Goal: Transaction & Acquisition: Purchase product/service

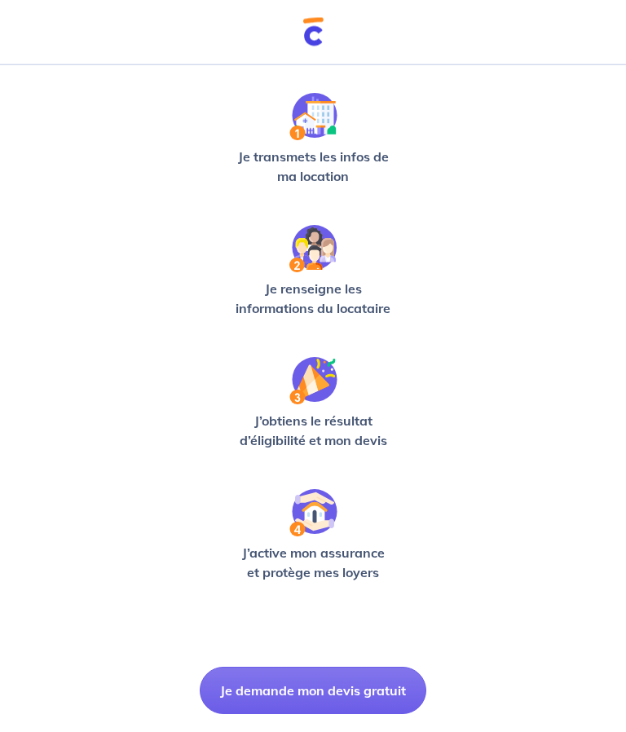
scroll to position [255, 0]
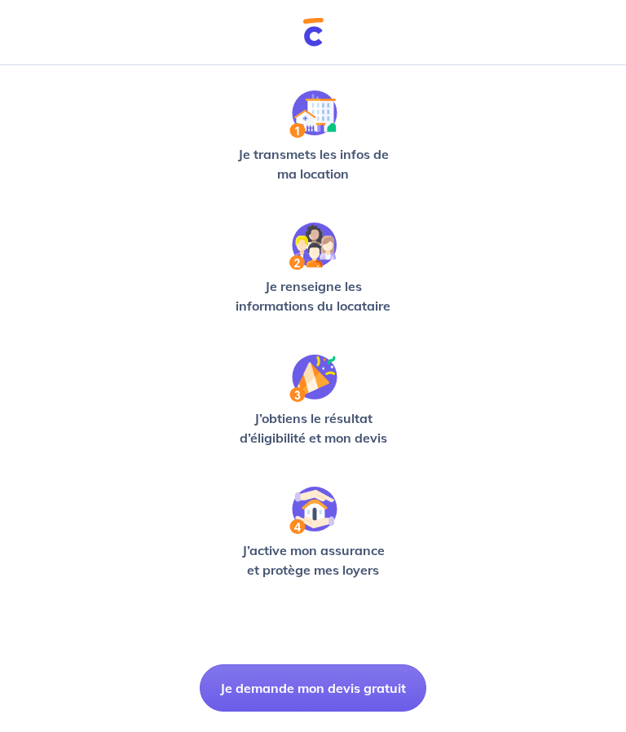
click at [315, 683] on button "Je demande mon devis gratuit" at bounding box center [313, 687] width 227 height 47
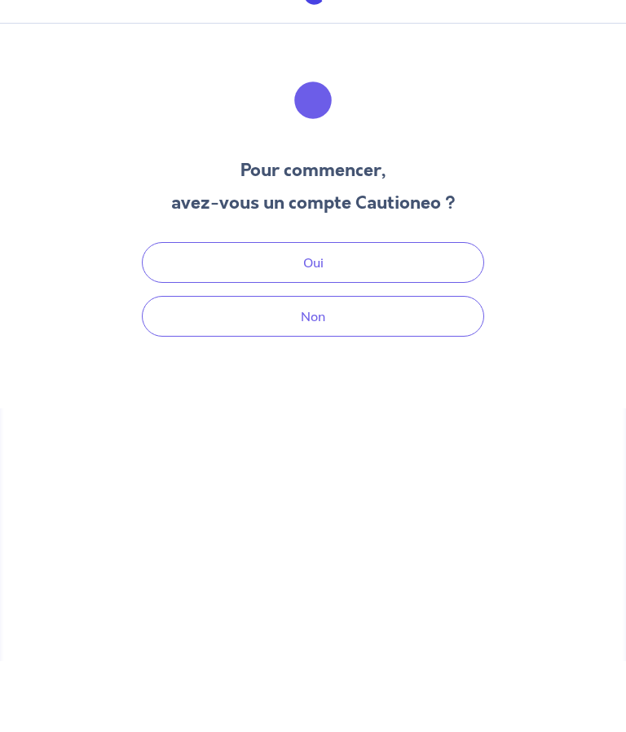
scroll to position [42, 0]
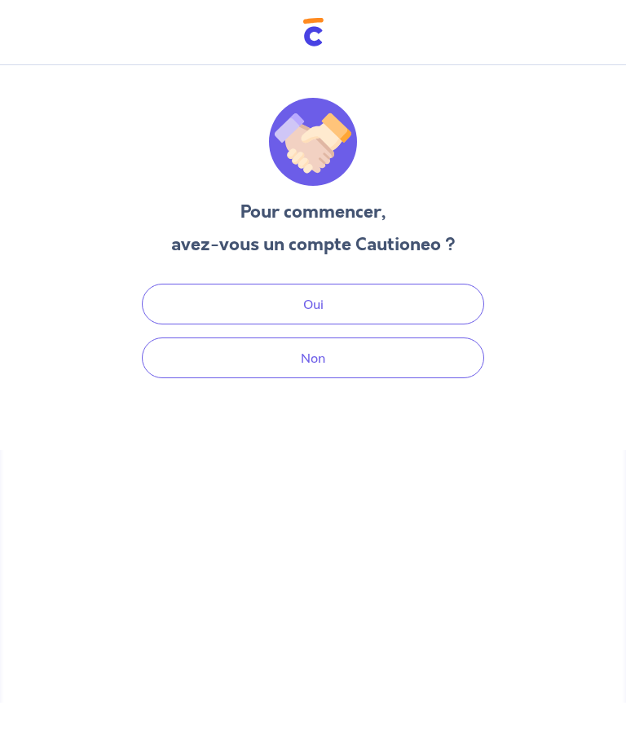
click at [333, 284] on button "Oui" at bounding box center [313, 304] width 342 height 41
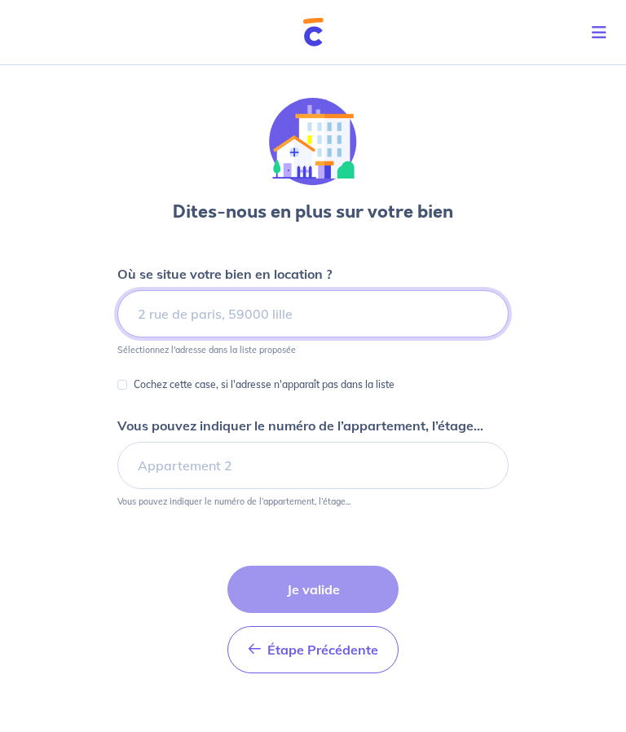
click at [235, 307] on input at bounding box center [312, 313] width 391 height 47
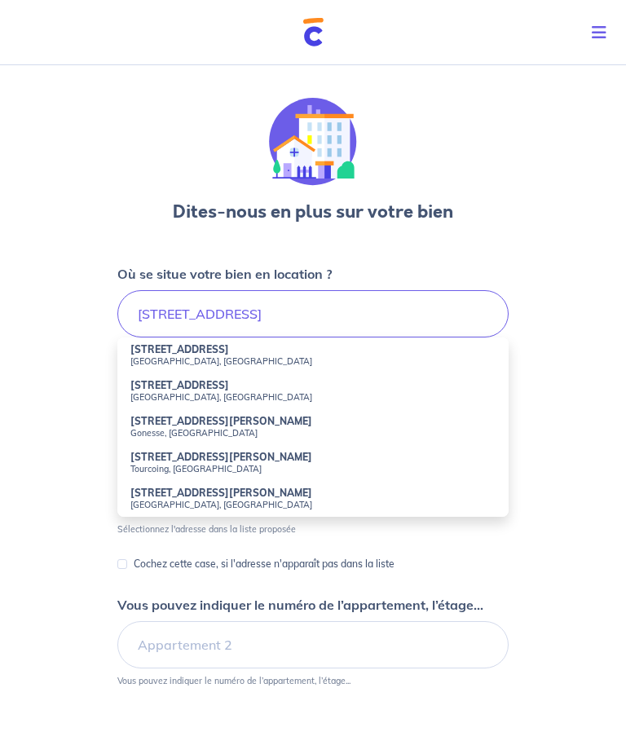
click at [174, 362] on small "Paris, France" at bounding box center [312, 360] width 365 height 11
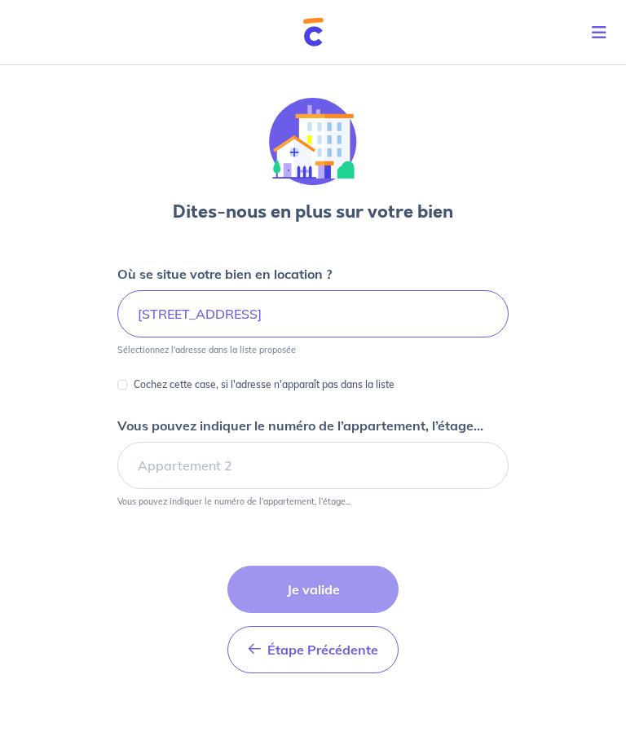
type input "18 Rue Lalo, Paris, France"
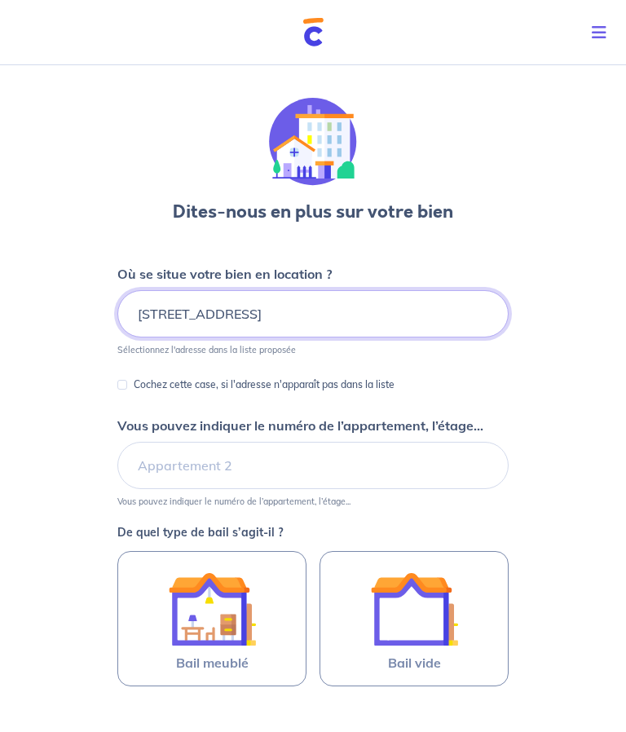
click at [202, 307] on input "18 Rue Lalo, Paris, France" at bounding box center [312, 313] width 391 height 47
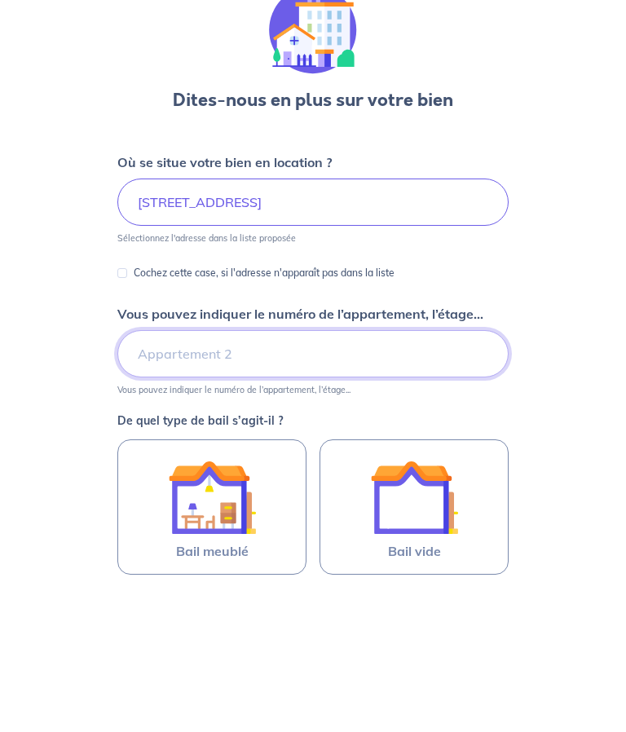
click at [212, 442] on input "Vous pouvez indiquer le numéro de l’appartement, l’étage..." at bounding box center [312, 465] width 391 height 47
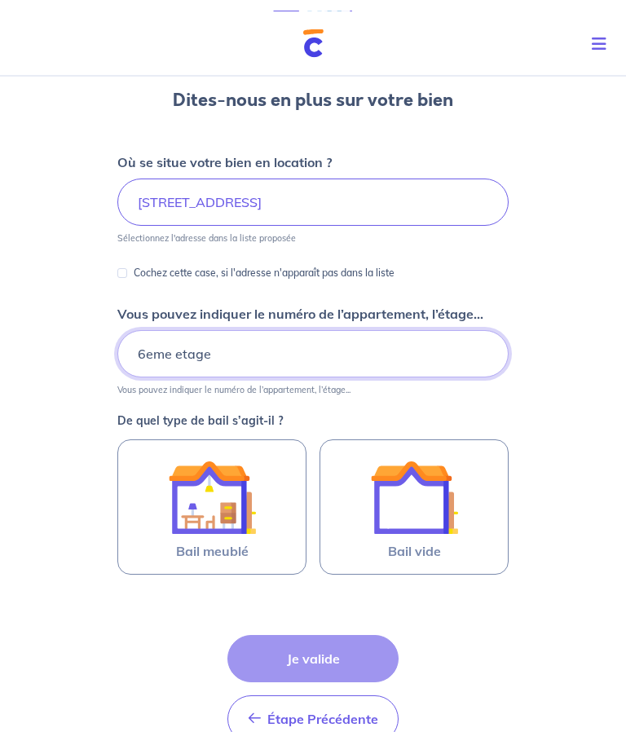
scroll to position [126, 0]
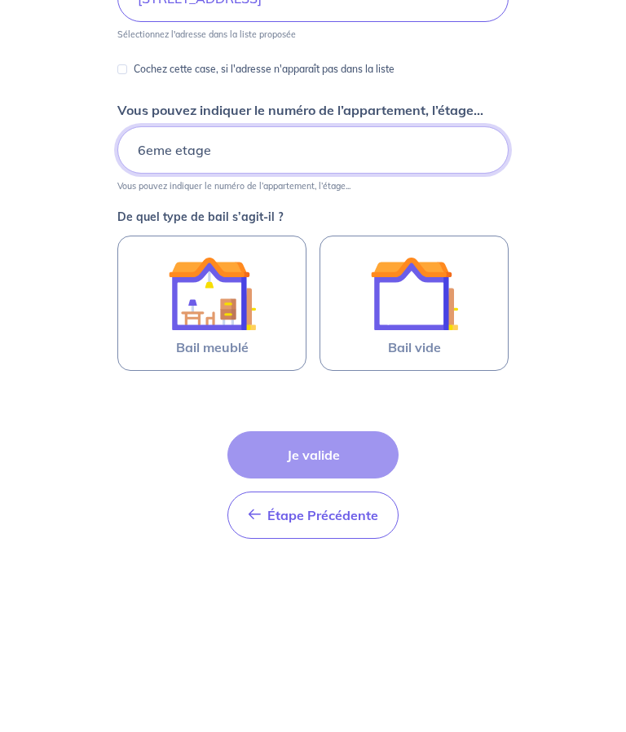
type input "6eme etage"
click at [231, 439] on img at bounding box center [212, 483] width 88 height 88
click at [0, 0] on input "Bail meublé" at bounding box center [0, 0] width 0 height 0
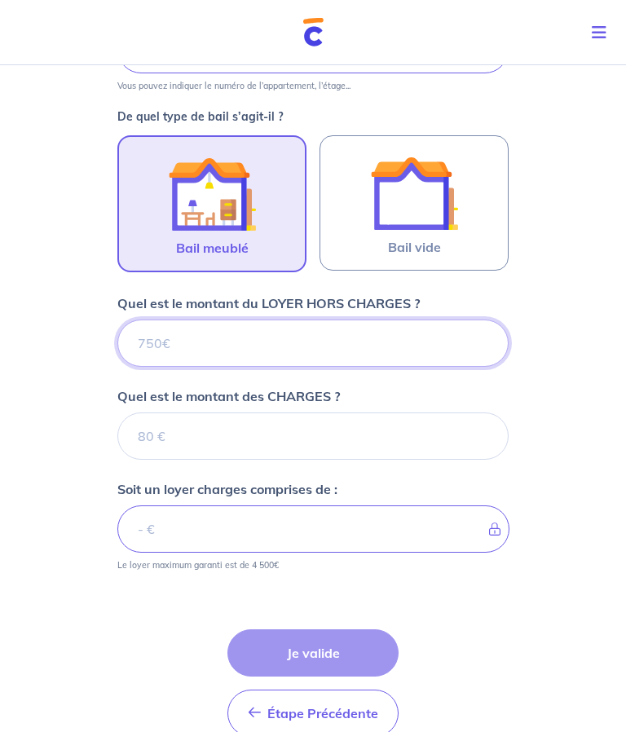
scroll to position [454, 0]
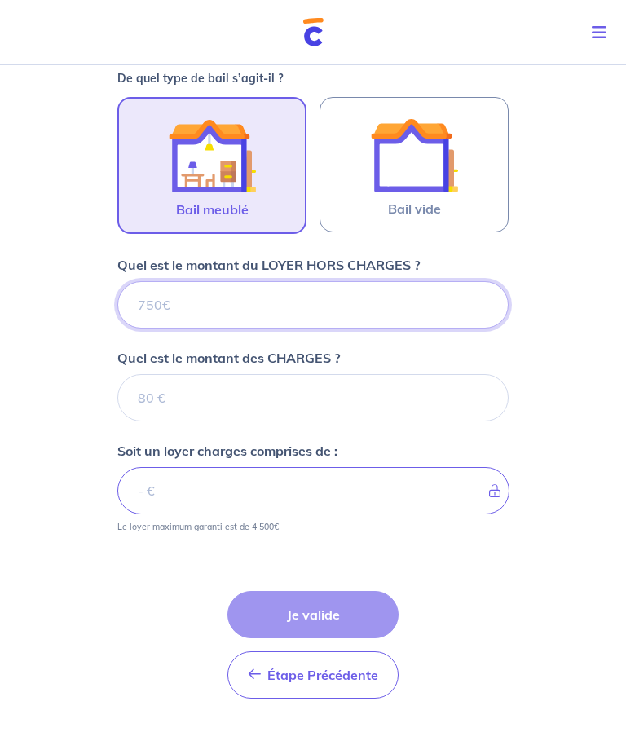
click at [312, 296] on input "Quel est le montant du LOYER HORS CHARGES ?" at bounding box center [312, 304] width 391 height 47
type input "9"
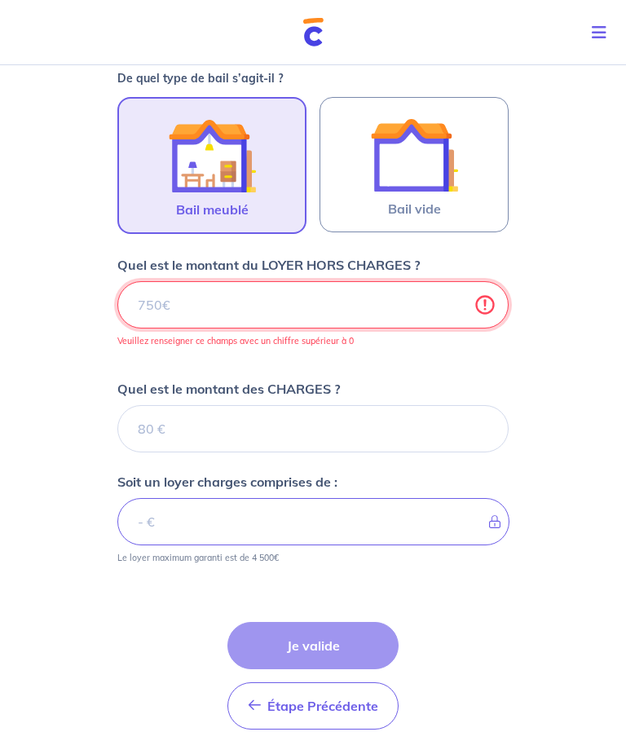
type input "8"
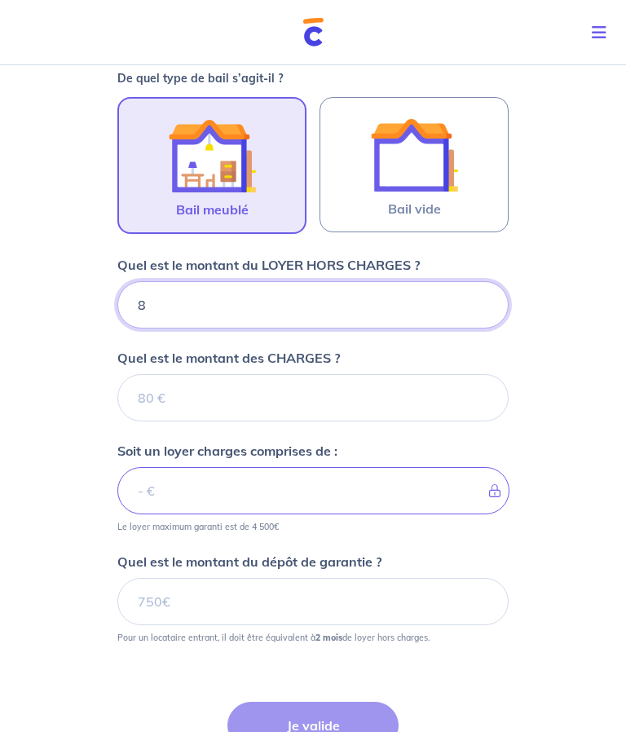
type input "82"
type input "820"
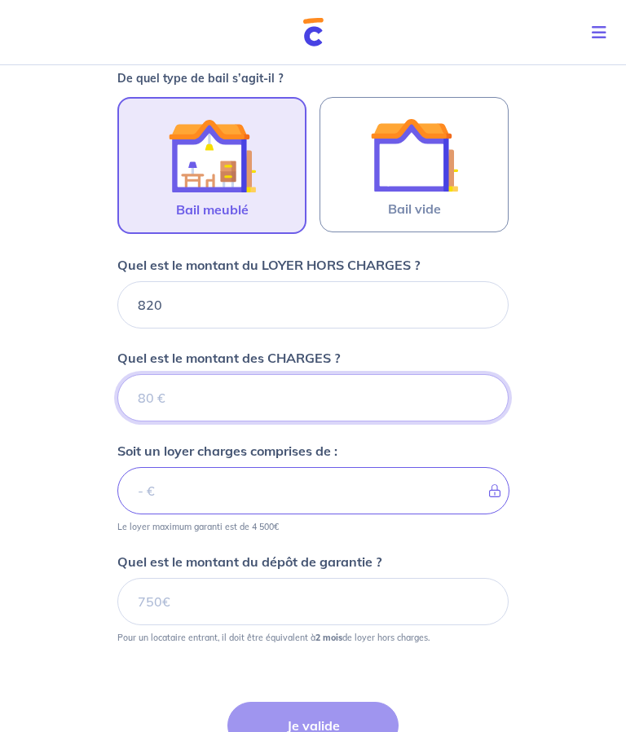
click at [203, 395] on input "Quel est le montant des CHARGES ?" at bounding box center [312, 397] width 391 height 47
type input "10"
type input "821"
type input "100"
type input "920"
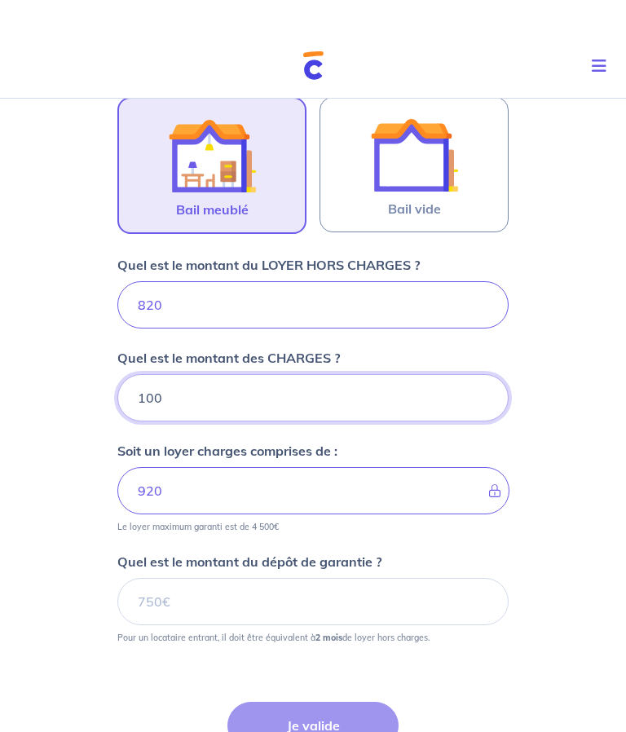
scroll to position [488, 0]
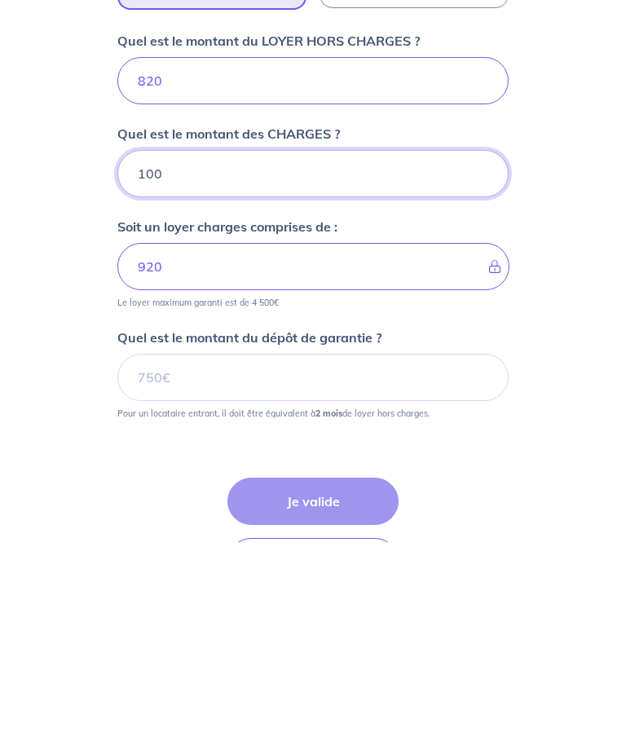
type input "100"
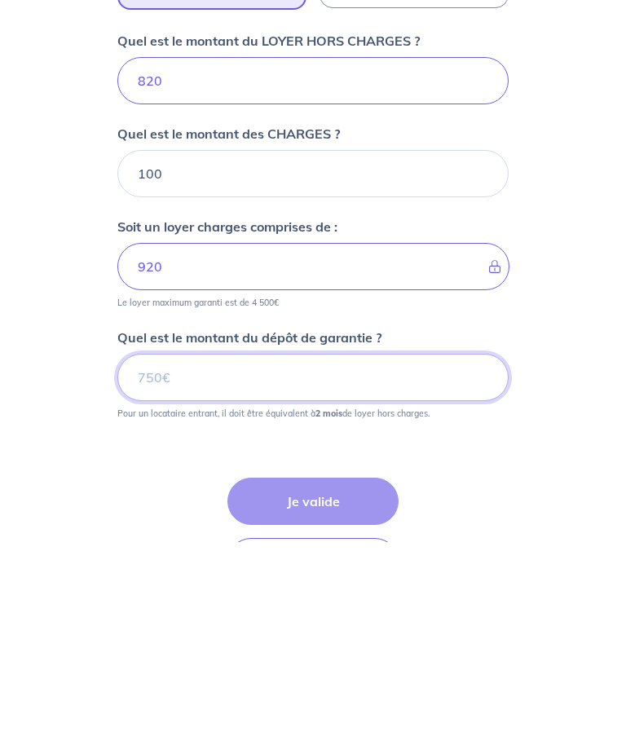
click at [241, 544] on input "Quel est le montant du dépôt de garantie ?" at bounding box center [312, 567] width 391 height 47
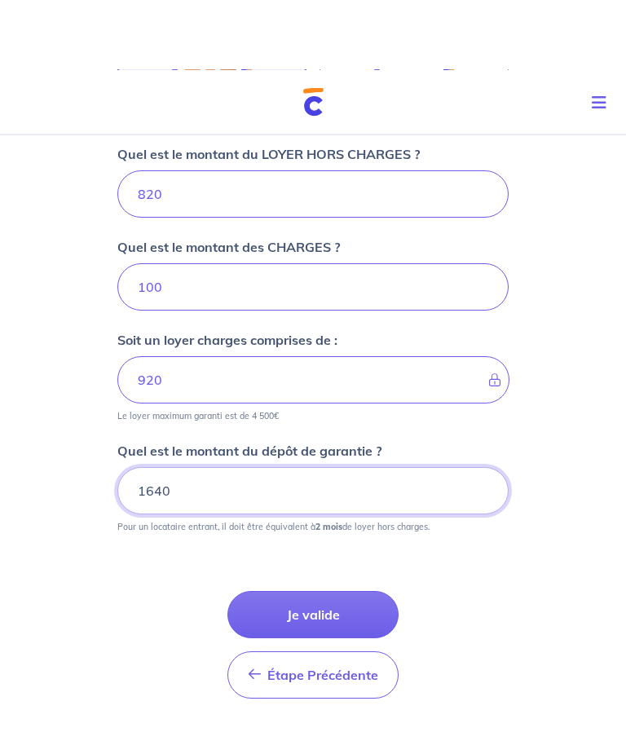
scroll to position [636, 0]
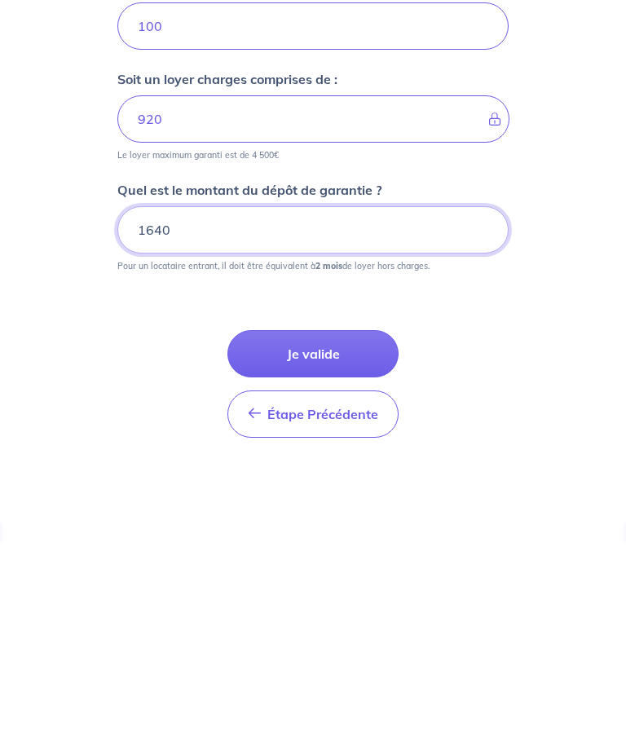
type input "1640"
click at [311, 520] on button "Je valide" at bounding box center [312, 543] width 171 height 47
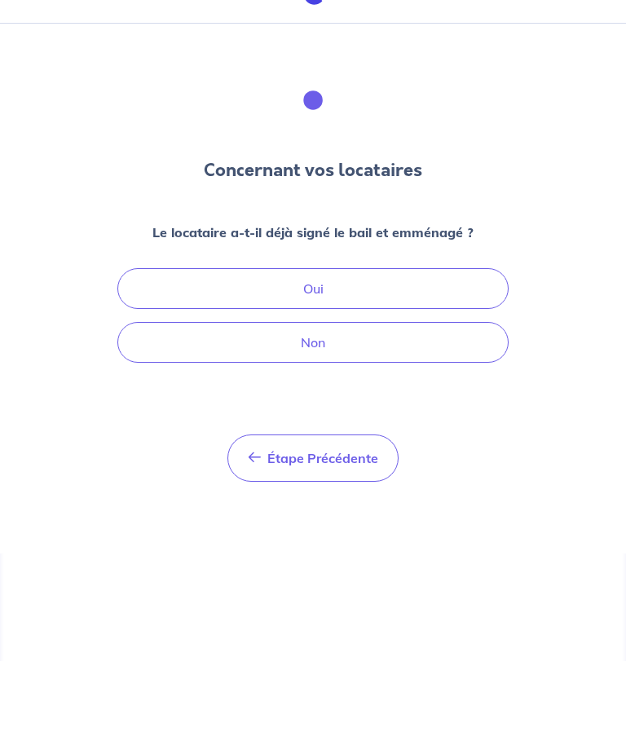
scroll to position [42, 0]
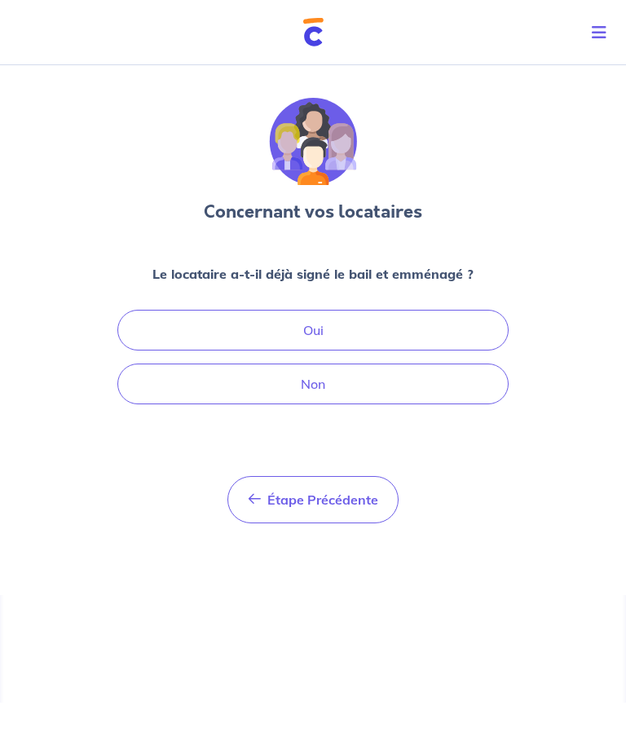
click at [318, 364] on button "Non" at bounding box center [312, 384] width 391 height 41
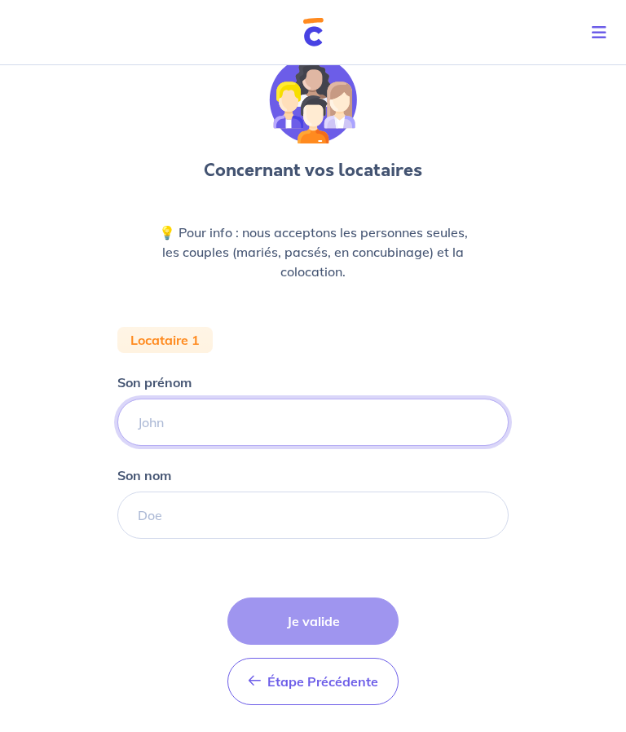
click at [215, 414] on input "Son prénom" at bounding box center [312, 422] width 391 height 47
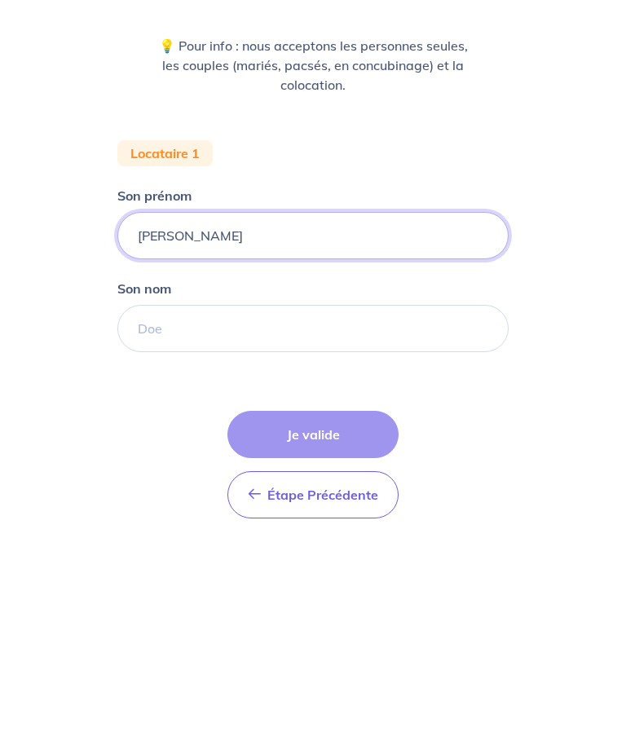
type input "[PERSON_NAME]"
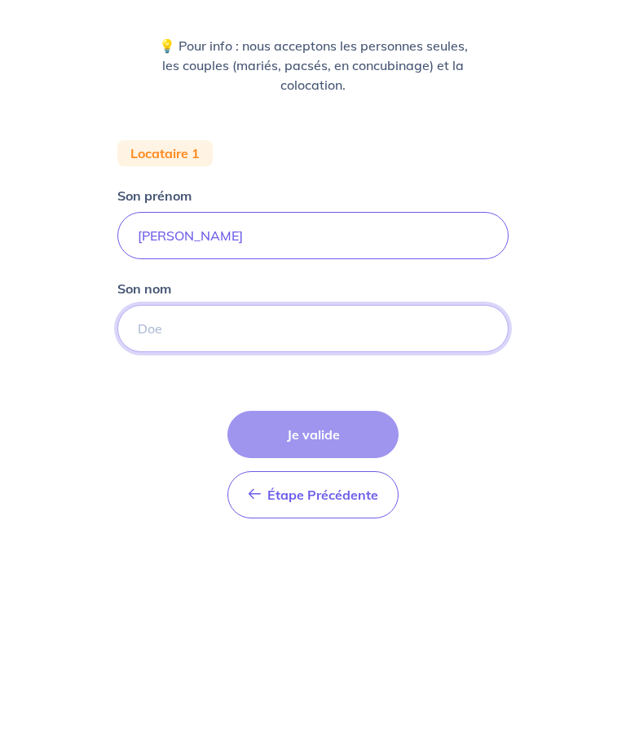
click at [192, 492] on input "Son nom" at bounding box center [312, 515] width 391 height 47
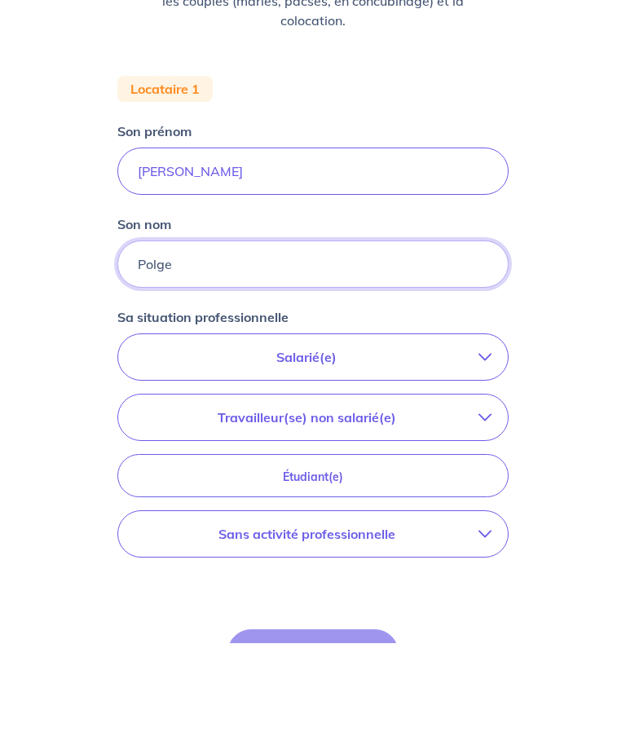
scroll to position [267, 0]
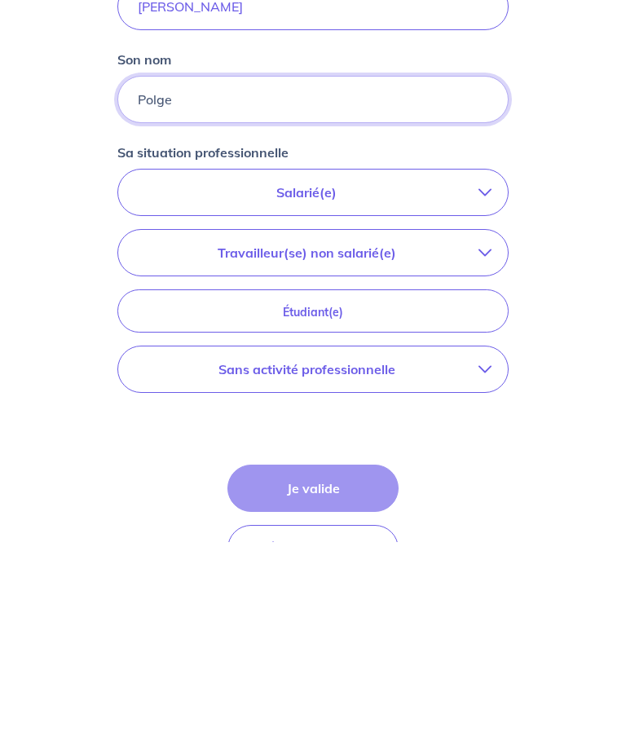
type input "Polge"
click at [314, 493] on p "Étudiant(e)" at bounding box center [313, 502] width 351 height 18
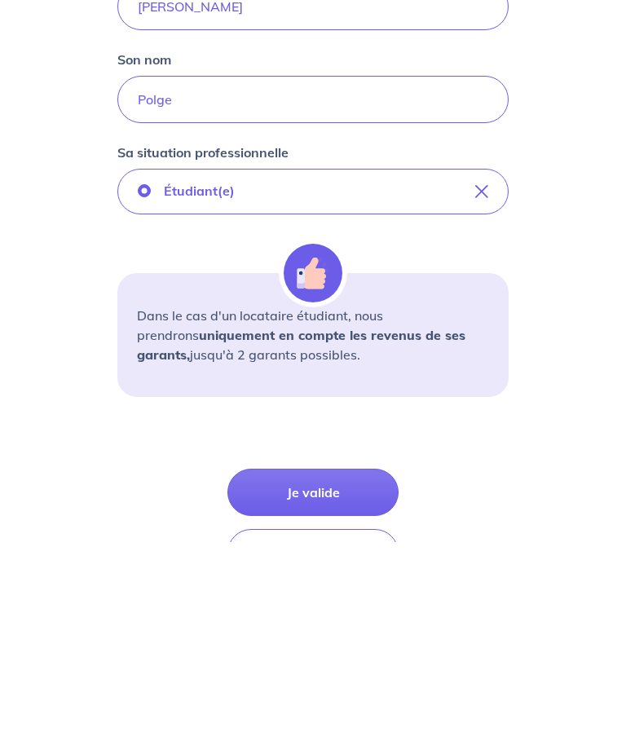
scroll to position [331, 0]
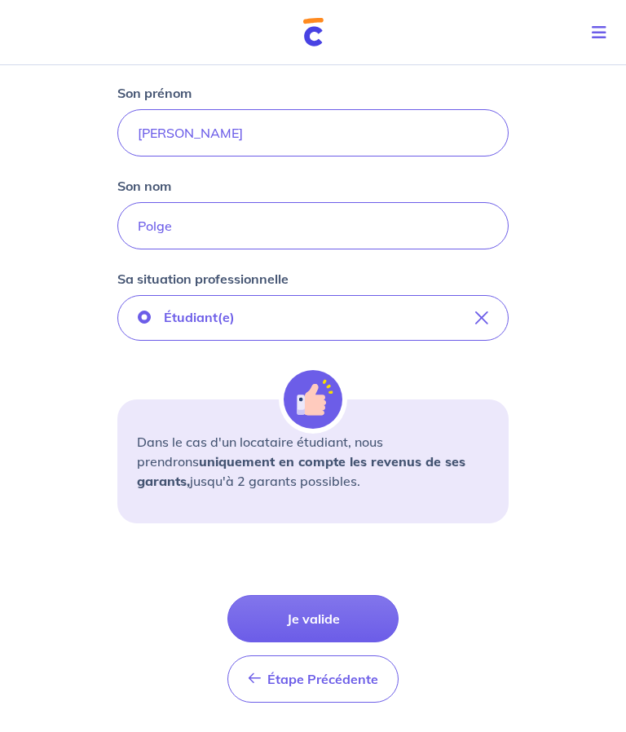
click at [322, 621] on button "Je valide" at bounding box center [312, 618] width 171 height 47
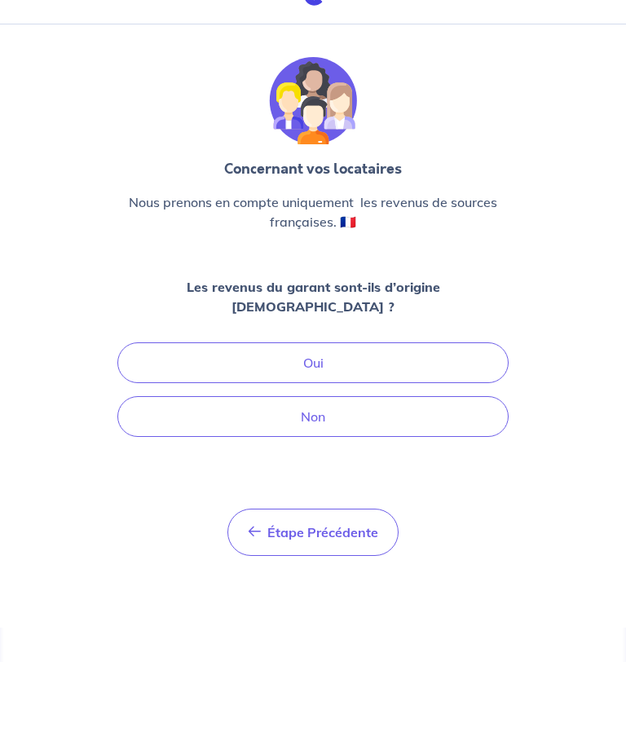
scroll to position [42, 0]
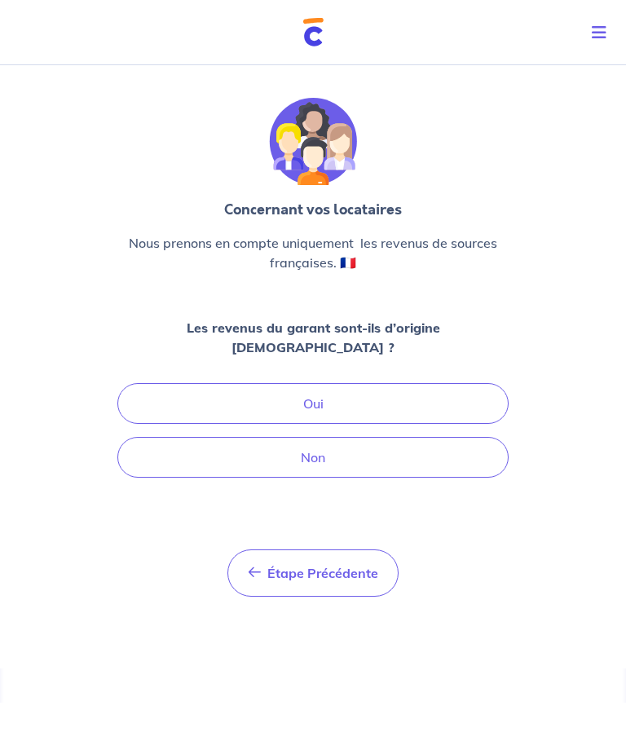
click at [315, 383] on button "Oui" at bounding box center [312, 403] width 391 height 41
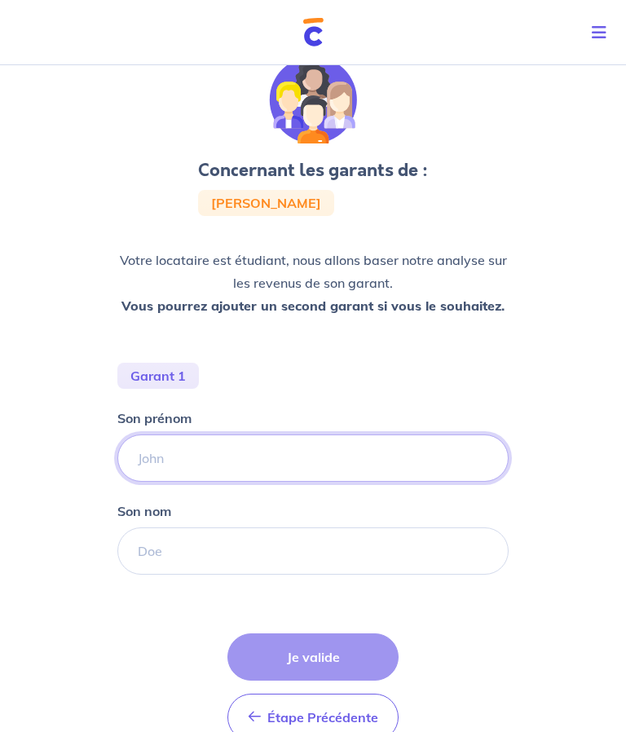
click at [225, 449] on input "Son prénom" at bounding box center [312, 457] width 391 height 47
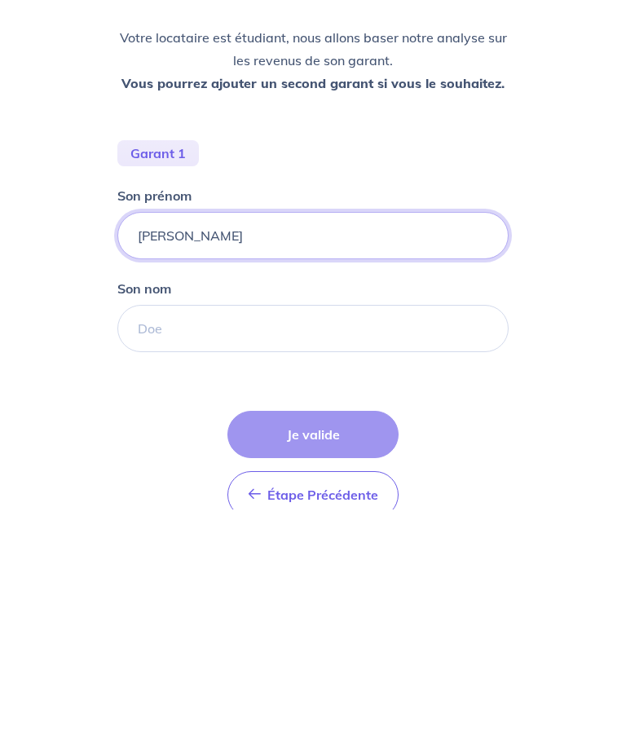
type input "Patrick"
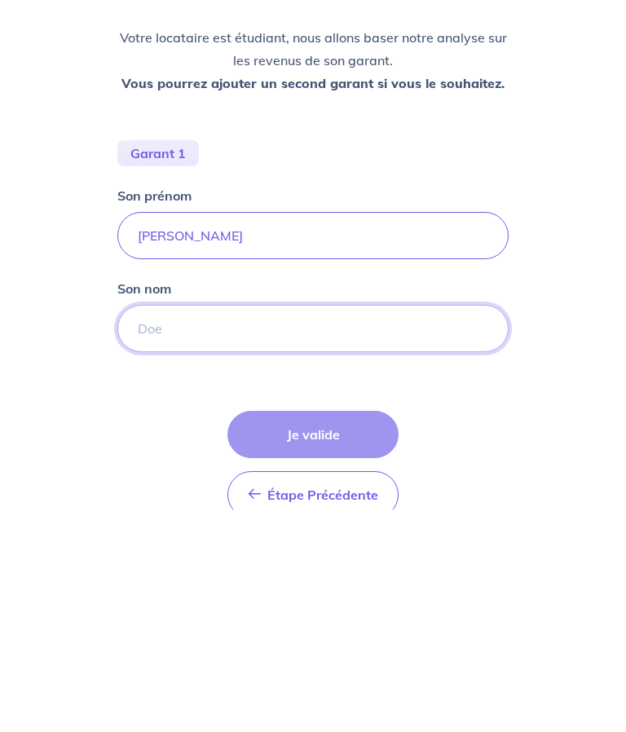
click at [187, 527] on input "Son nom" at bounding box center [312, 550] width 391 height 47
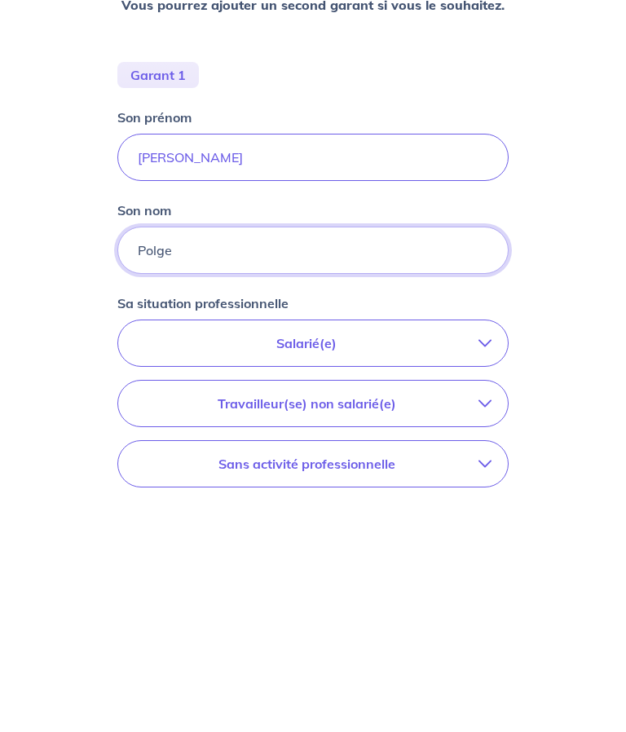
type input "Polge"
click at [299, 563] on p "Salarié(e)" at bounding box center [306, 573] width 344 height 20
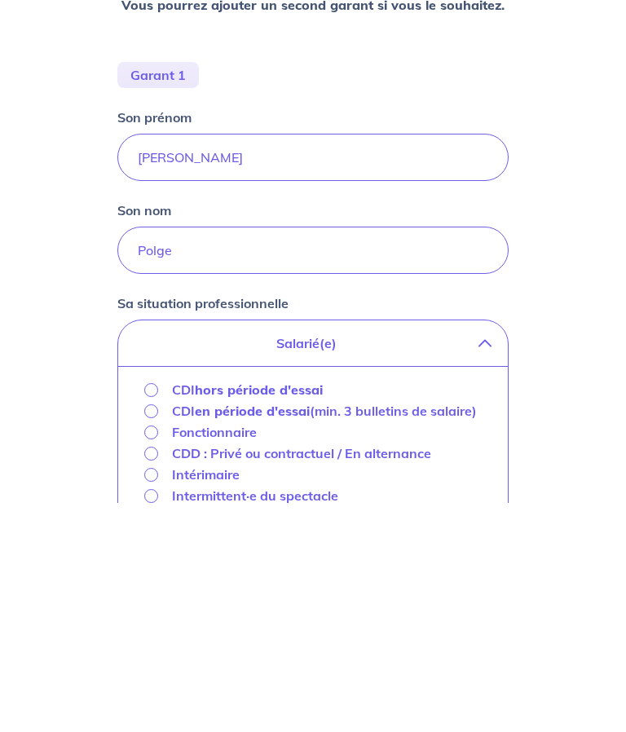
scroll to position [311, 0]
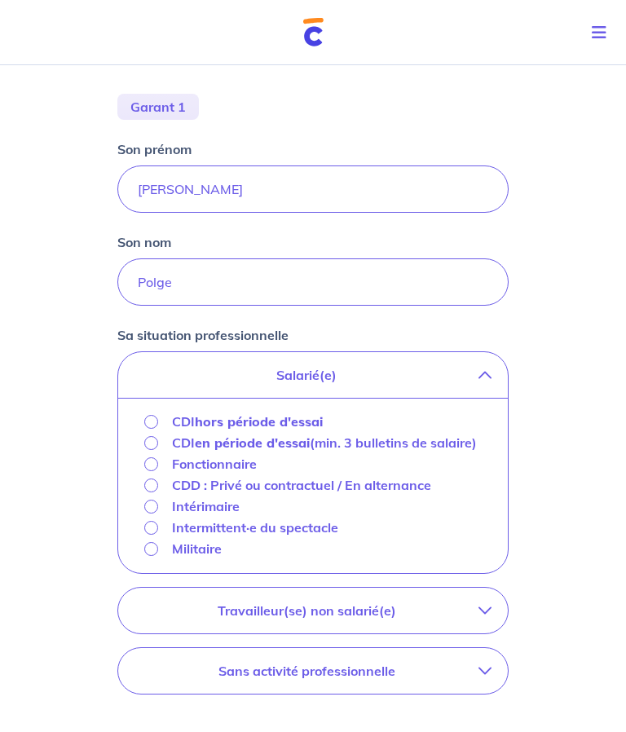
click at [156, 421] on input "CDI hors période d'essai" at bounding box center [151, 422] width 14 height 14
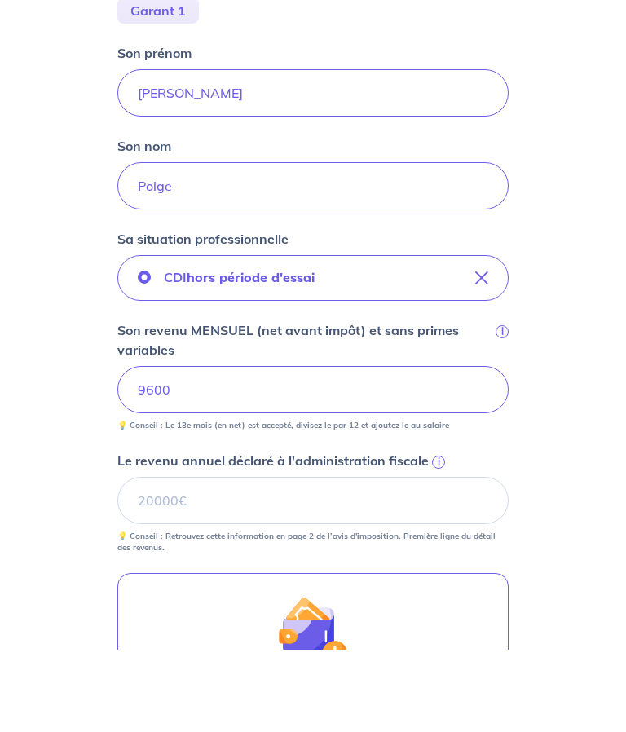
scroll to position [324, 0]
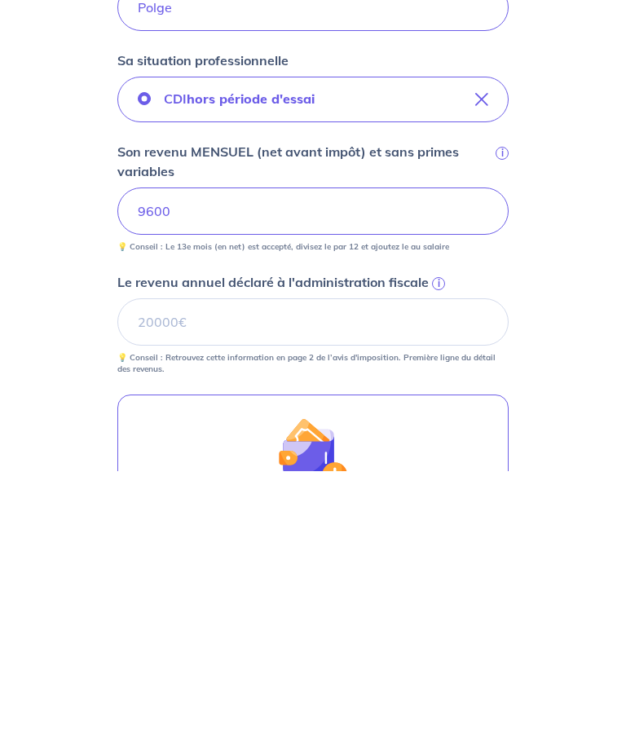
click at [170, 559] on input "Le revenu annuel déclaré à l'administration fiscale i" at bounding box center [312, 582] width 391 height 47
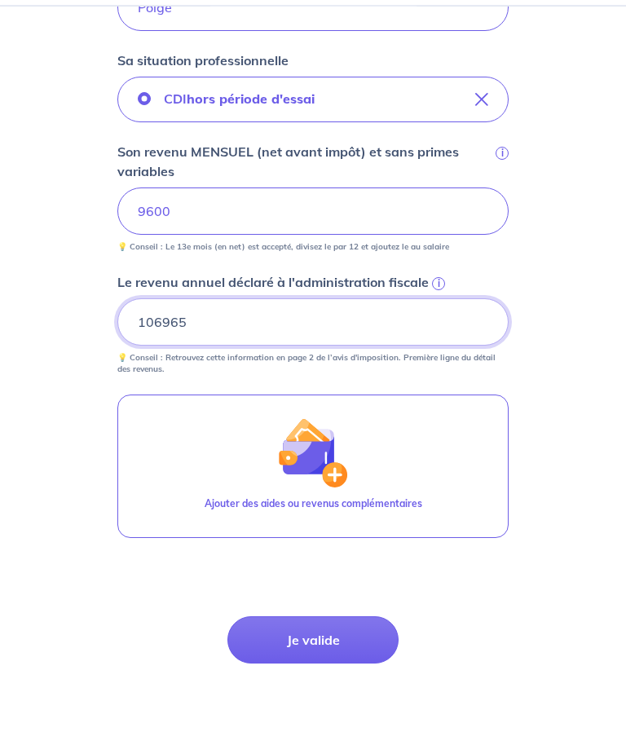
scroll to position [527, 0]
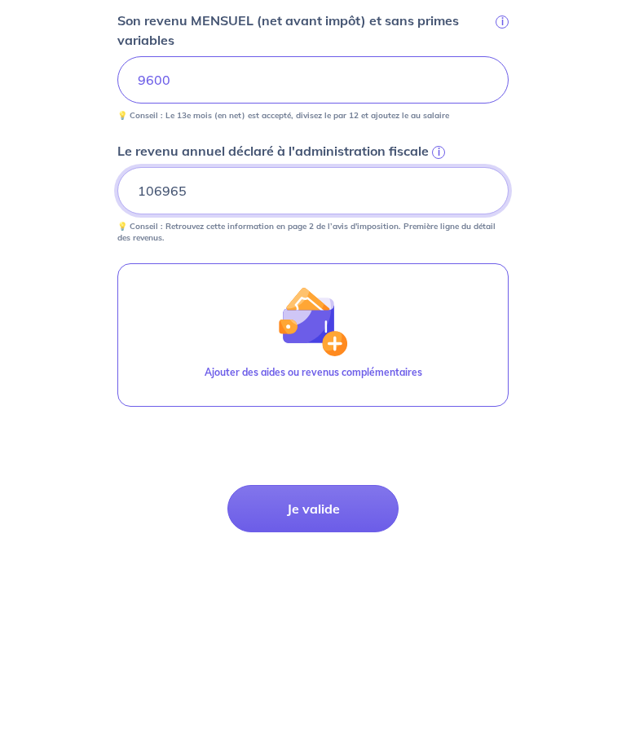
type input "106965"
click at [304, 675] on button "Je valide" at bounding box center [312, 698] width 171 height 47
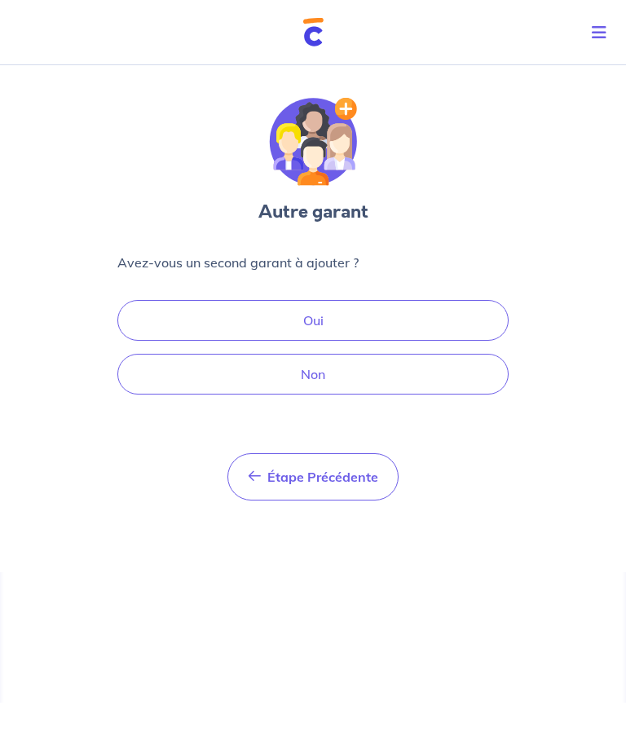
scroll to position [42, 0]
click at [304, 354] on button "Non" at bounding box center [312, 374] width 391 height 41
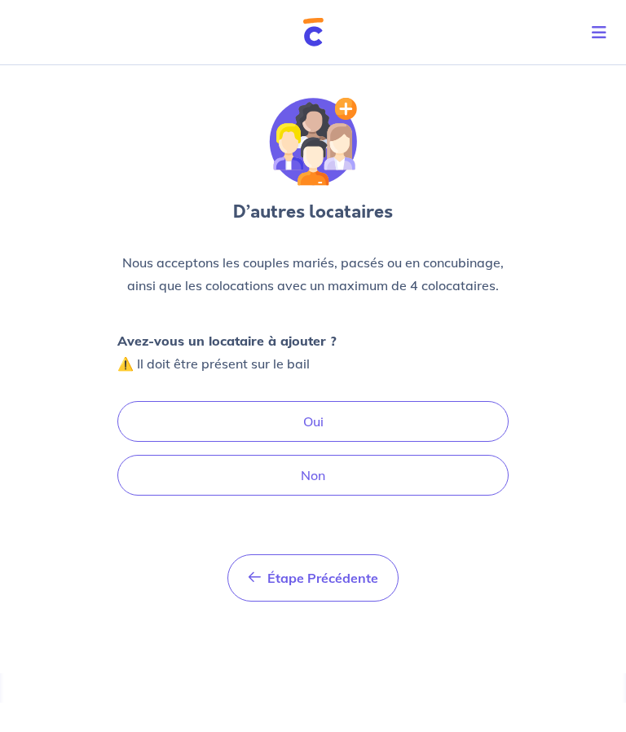
click at [320, 455] on button "Non" at bounding box center [312, 475] width 391 height 41
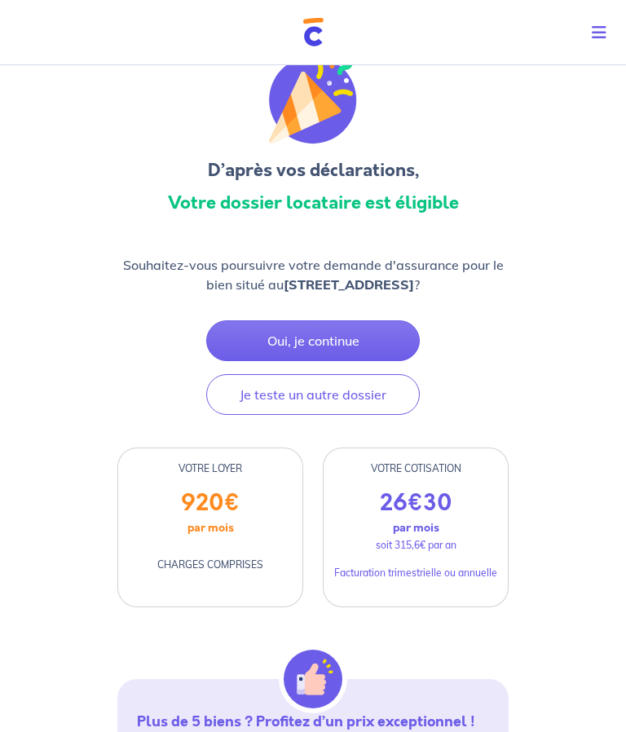
click at [320, 343] on button "Oui, je continue" at bounding box center [313, 340] width 214 height 41
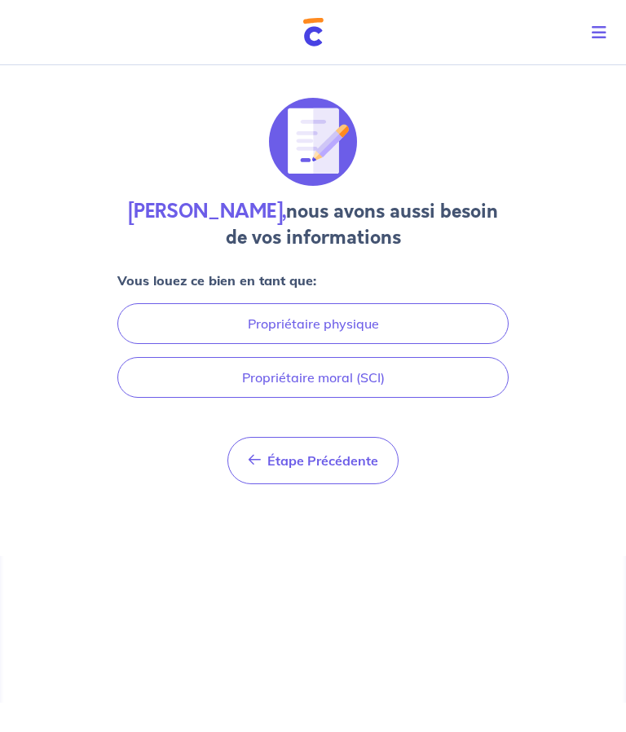
click at [321, 303] on button "Propriétaire physique" at bounding box center [312, 323] width 391 height 41
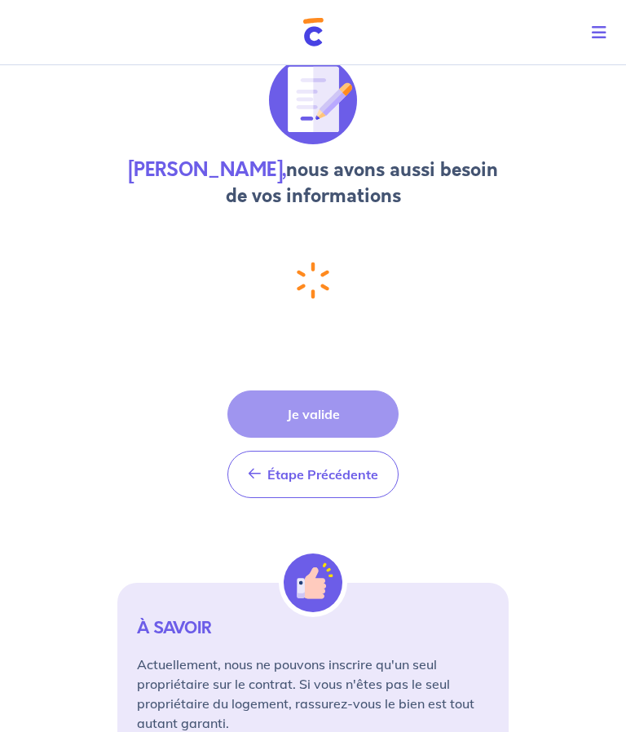
select select "FR"
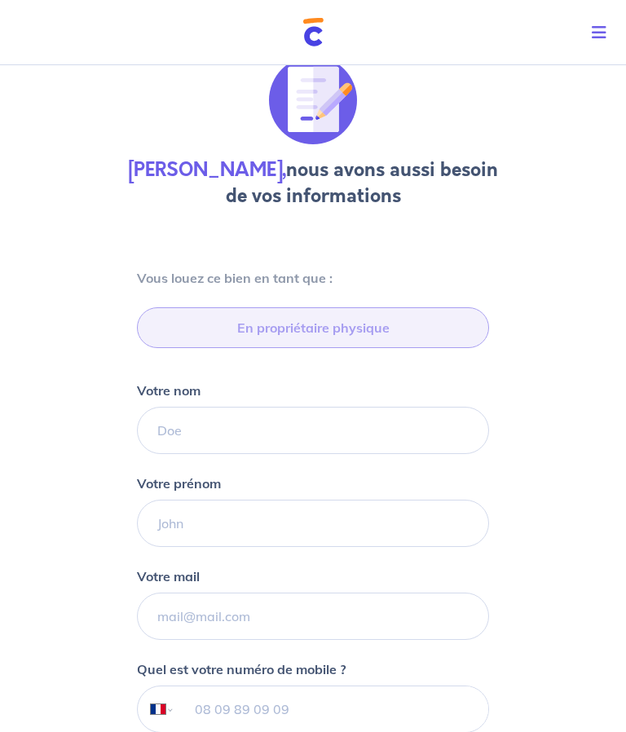
type input "06 80 24 01 63"
type input "18 Rue Lalo, 75116 Paris"
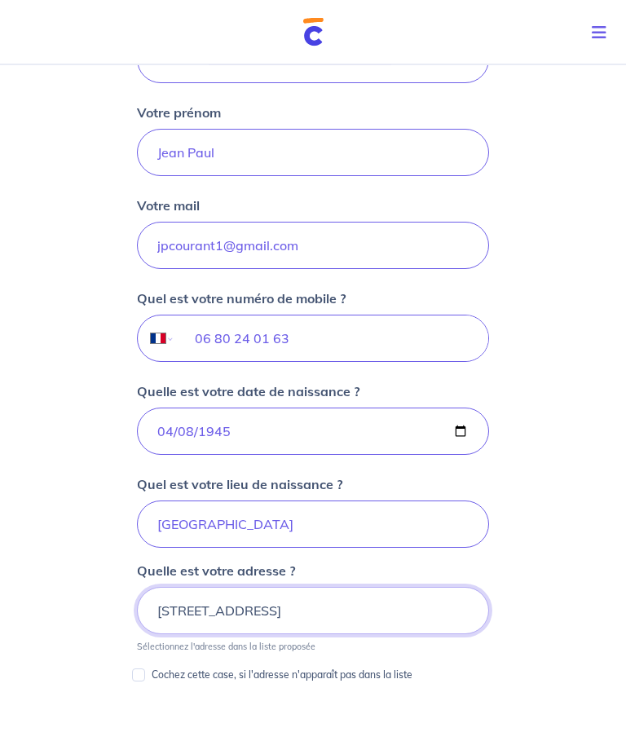
scroll to position [413, 0]
click at [144, 675] on input "Cochez cette case, si l'adresse n'apparaît pas dans la liste" at bounding box center [138, 674] width 13 height 13
checkbox input "true"
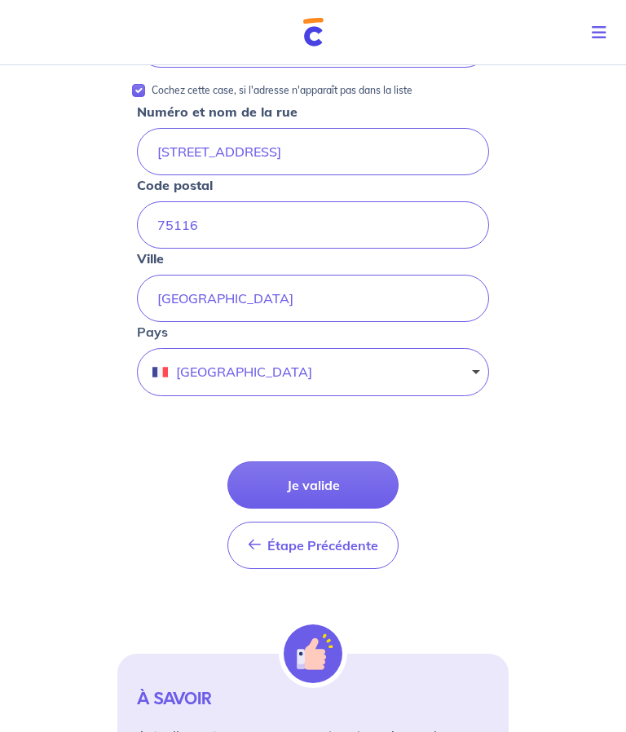
scroll to position [893, 0]
click at [326, 474] on button "Je valide" at bounding box center [312, 484] width 171 height 47
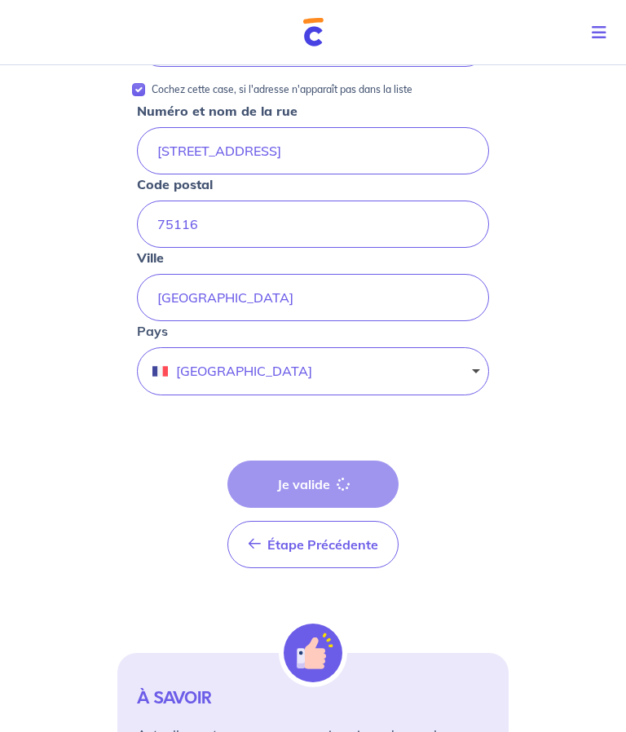
scroll to position [821, 0]
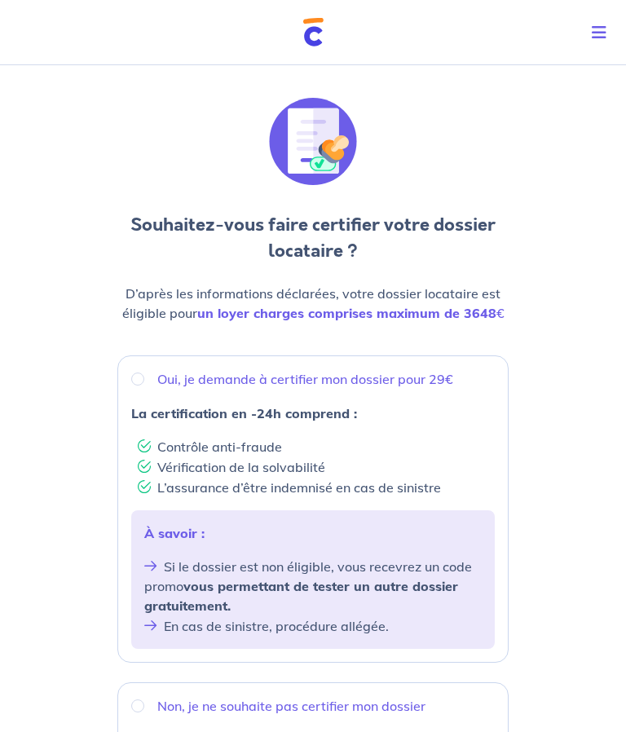
click at [142, 378] on input "Oui, je demande à certifier mon dossier pour 29€" at bounding box center [137, 379] width 13 height 13
radio input "true"
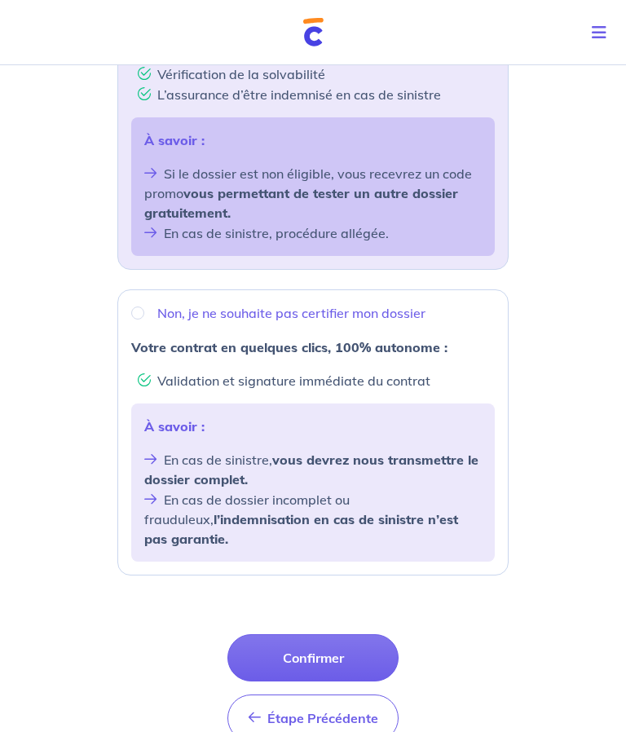
scroll to position [417, 0]
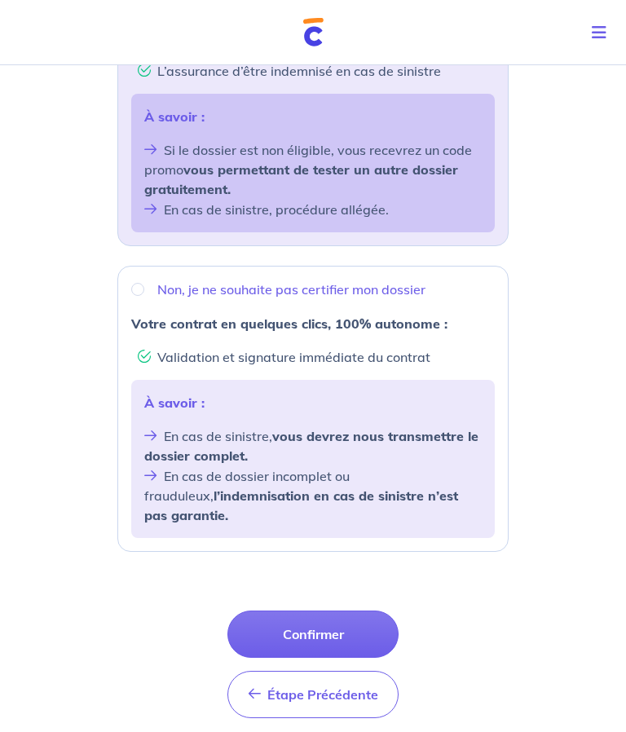
click at [320, 613] on button "Confirmer" at bounding box center [312, 634] width 171 height 47
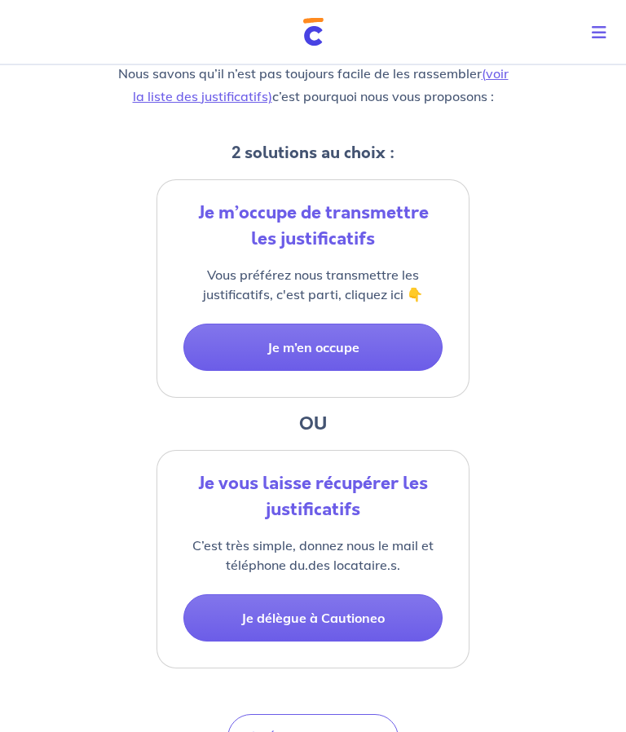
scroll to position [251, 0]
click at [315, 347] on button "Je m’en occupe" at bounding box center [312, 347] width 259 height 47
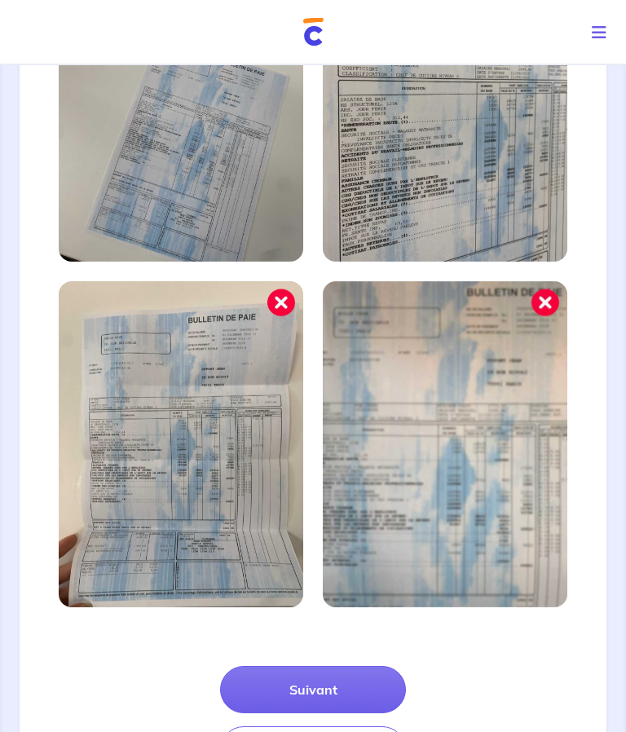
scroll to position [743, 0]
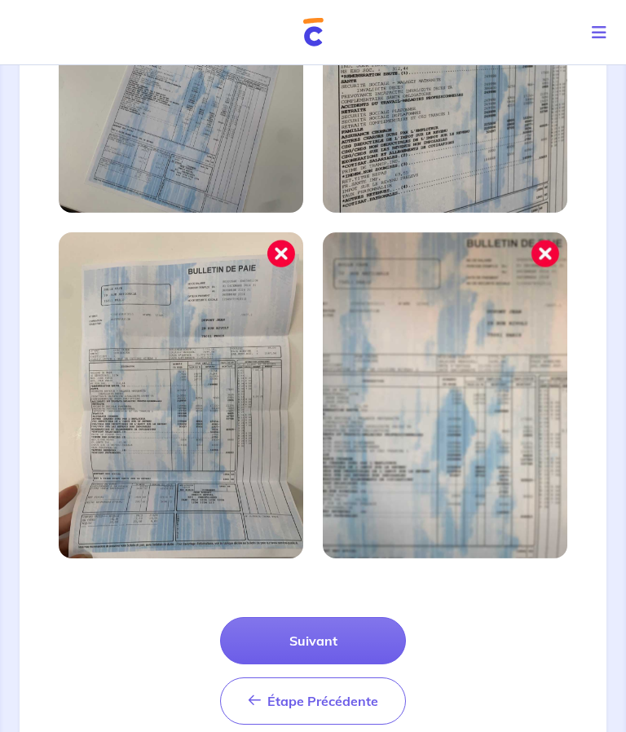
click at [320, 651] on button "Suivant" at bounding box center [313, 640] width 186 height 47
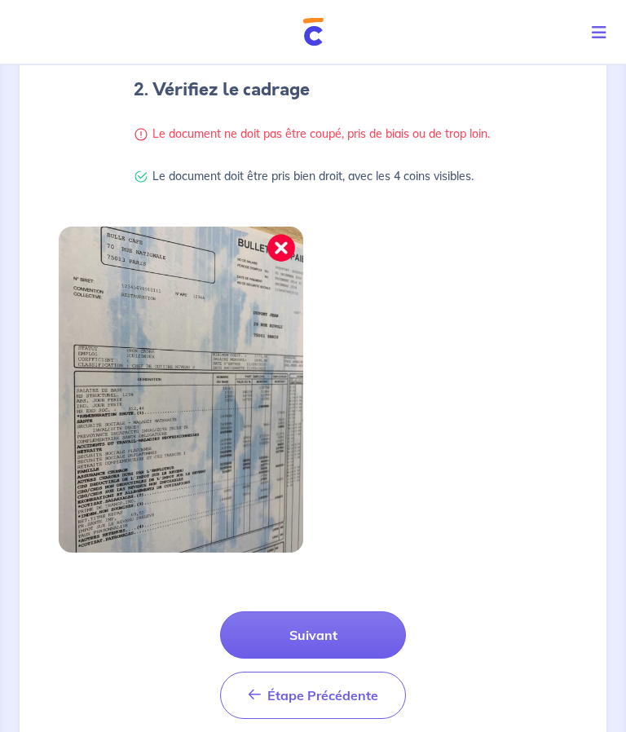
scroll to position [328, 0]
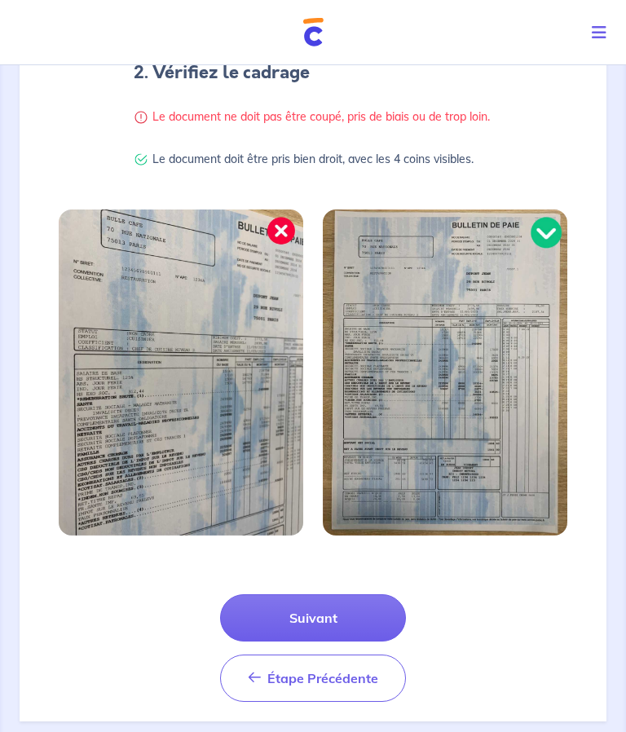
click at [312, 637] on button "Suivant" at bounding box center [313, 617] width 186 height 47
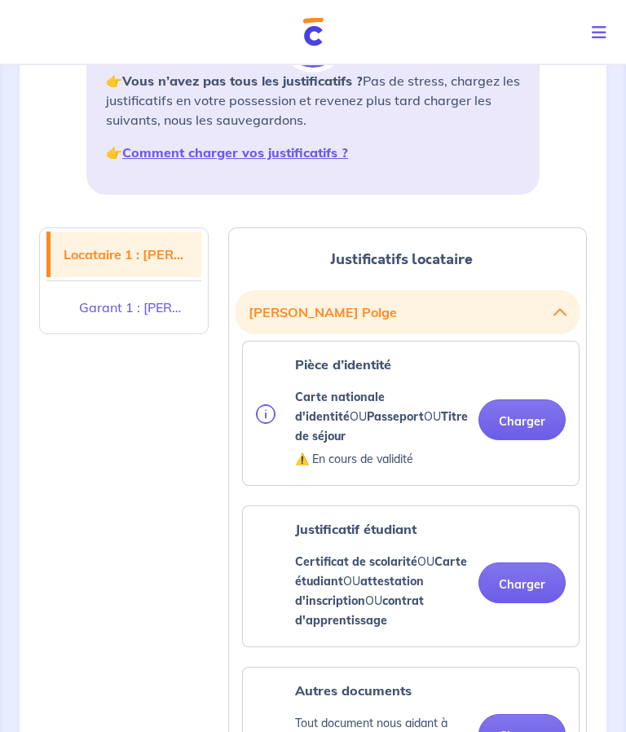
scroll to position [251, 0]
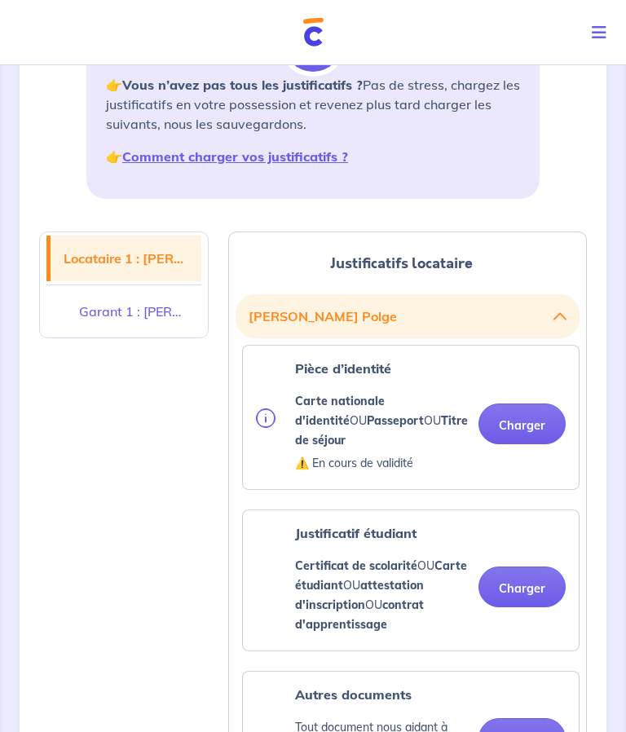
click at [256, 159] on strong "Comment charger vos justificatifs ?" at bounding box center [235, 156] width 226 height 16
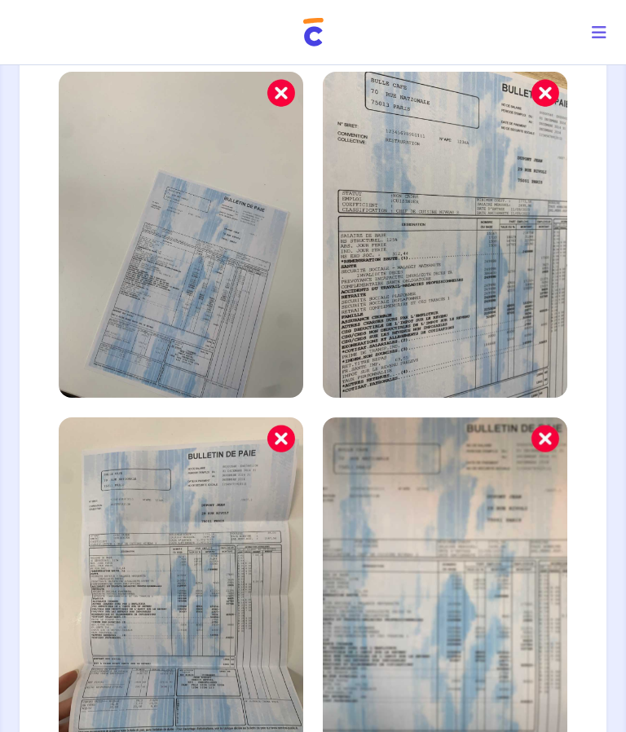
scroll to position [743, 0]
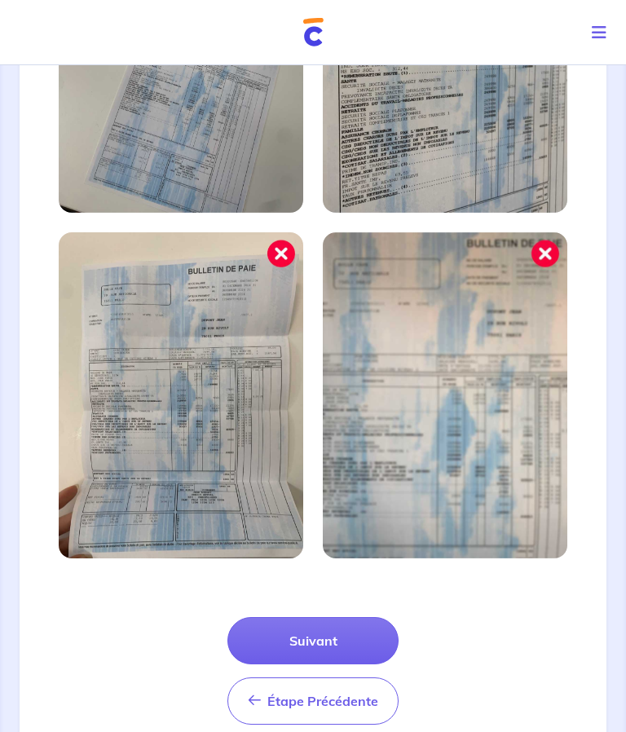
click at [316, 631] on button "Suivant" at bounding box center [312, 640] width 171 height 47
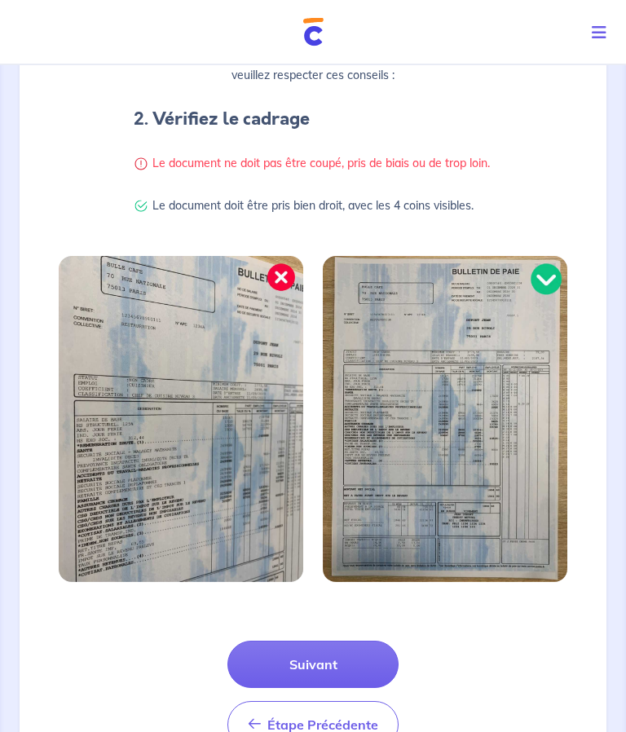
scroll to position [328, 0]
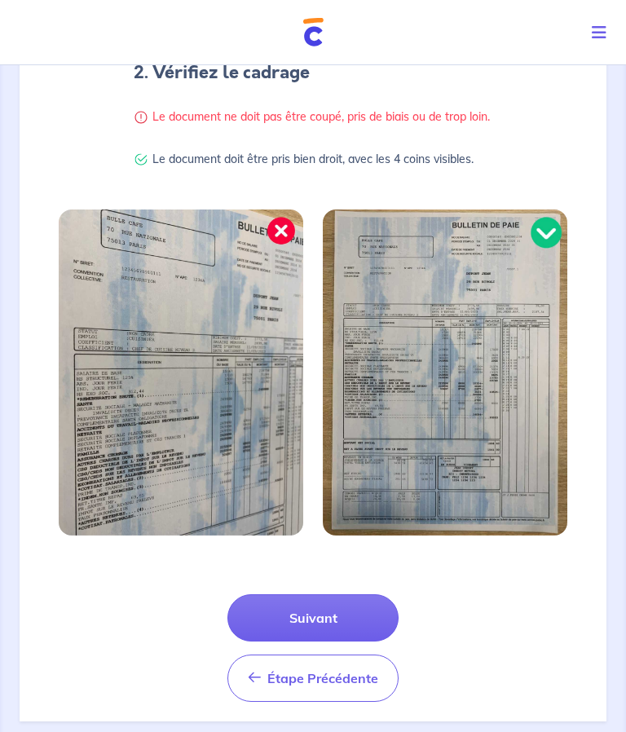
click at [310, 638] on button "Suivant" at bounding box center [312, 617] width 171 height 47
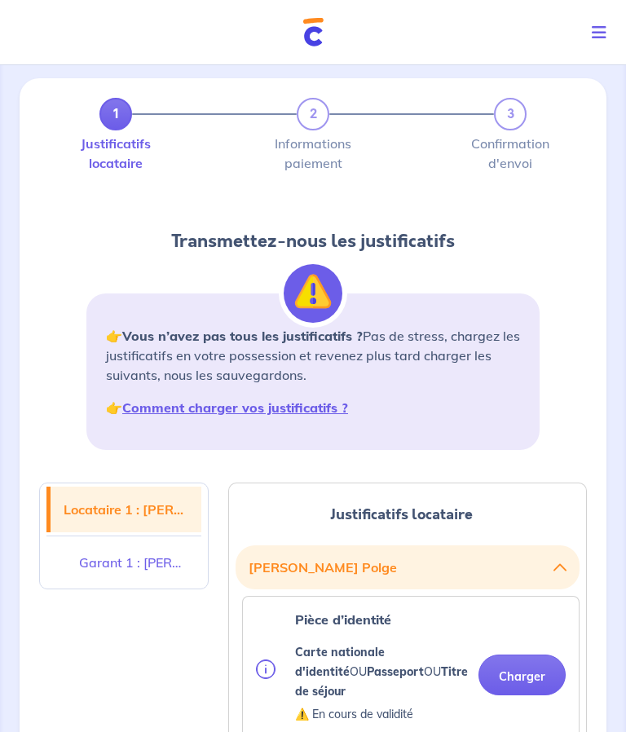
click at [267, 409] on strong "Comment charger vos justificatifs ?" at bounding box center [235, 407] width 226 height 16
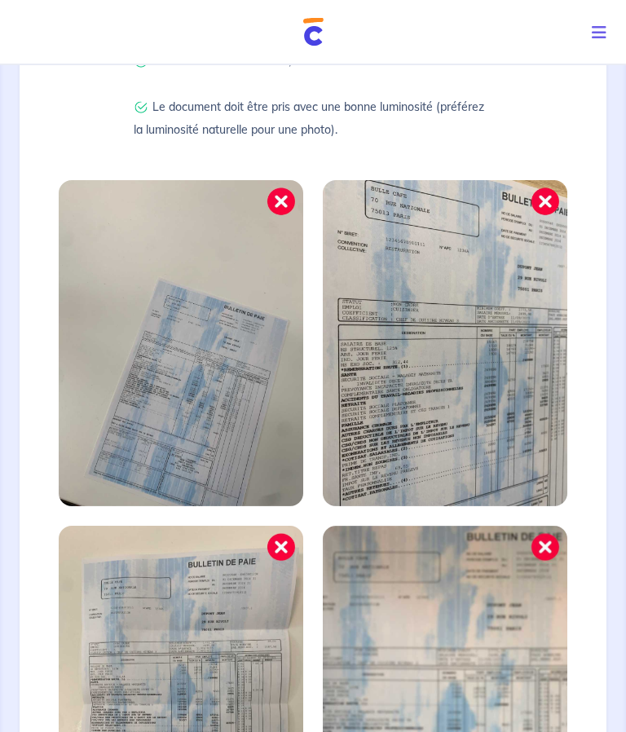
scroll to position [743, 0]
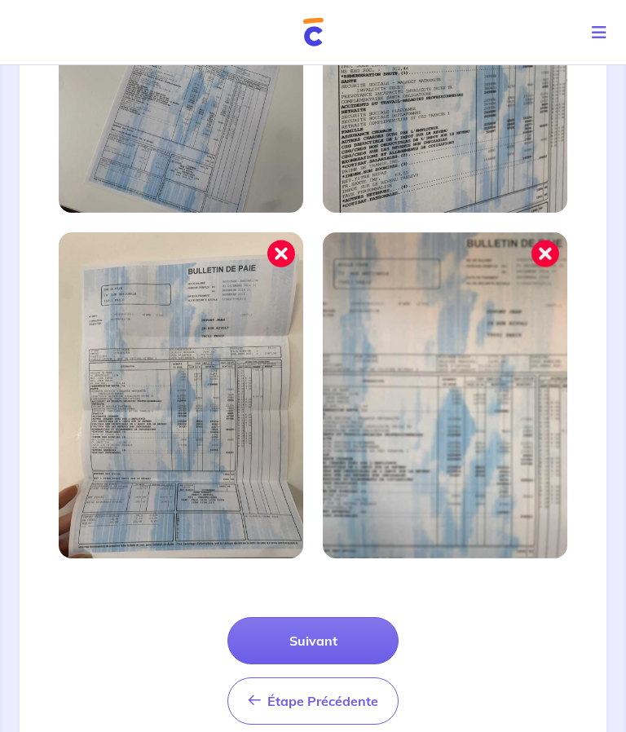
click at [311, 636] on button "Suivant" at bounding box center [312, 640] width 171 height 47
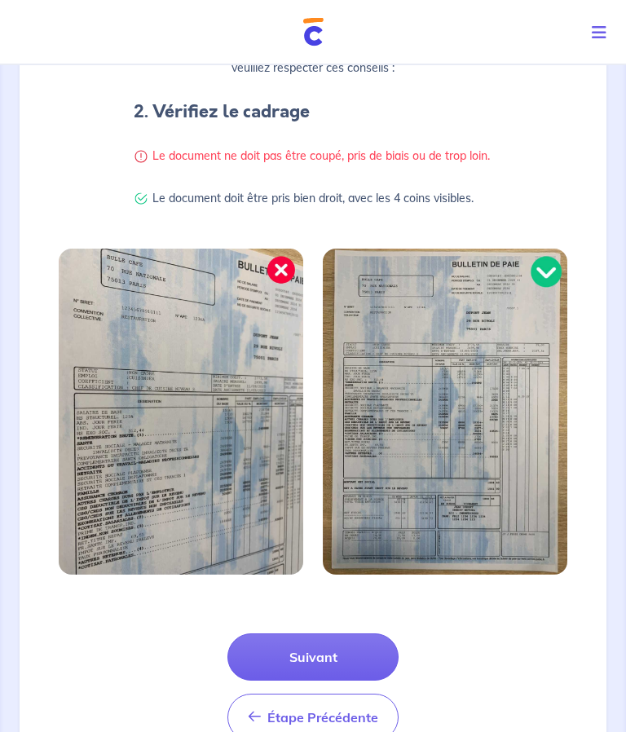
scroll to position [328, 0]
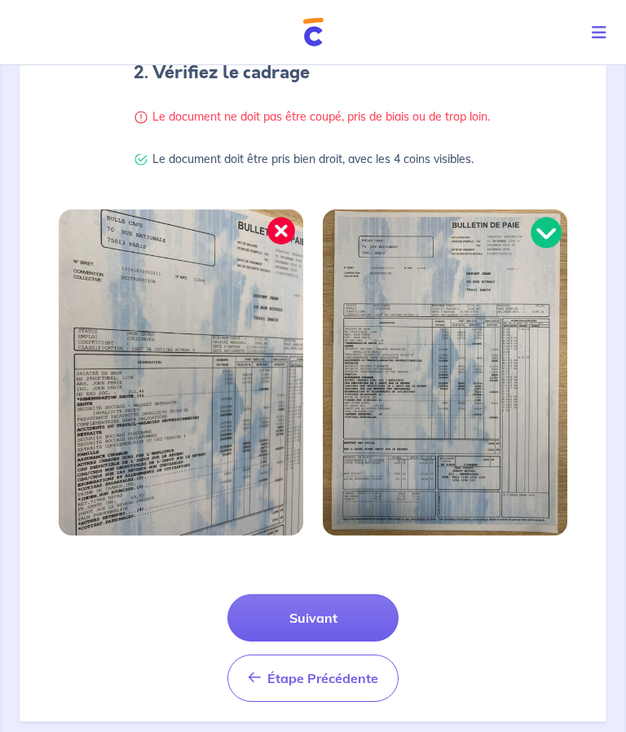
click at [602, 30] on icon "Toggle navigation" at bounding box center [599, 32] width 15 height 16
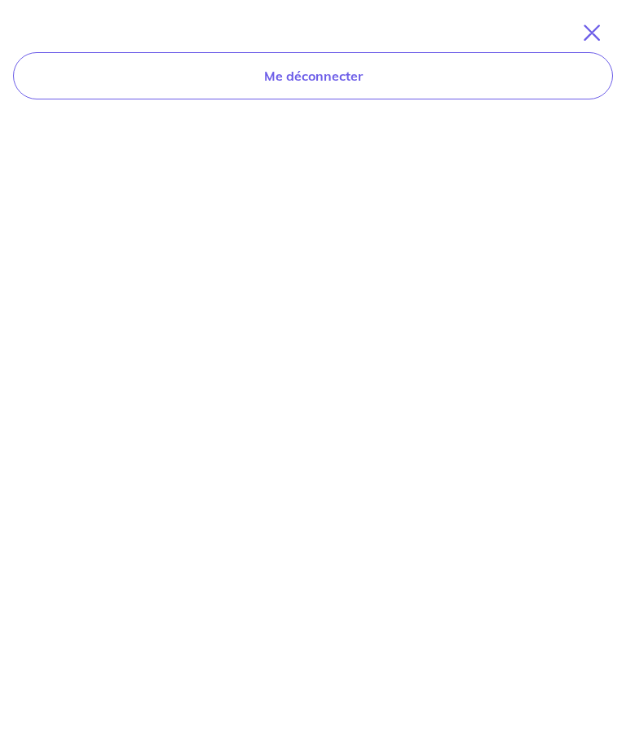
click at [100, 12] on div "Me déconnecter" at bounding box center [313, 53] width 600 height 93
click at [595, 28] on icon "Toggle navigation" at bounding box center [592, 32] width 16 height 16
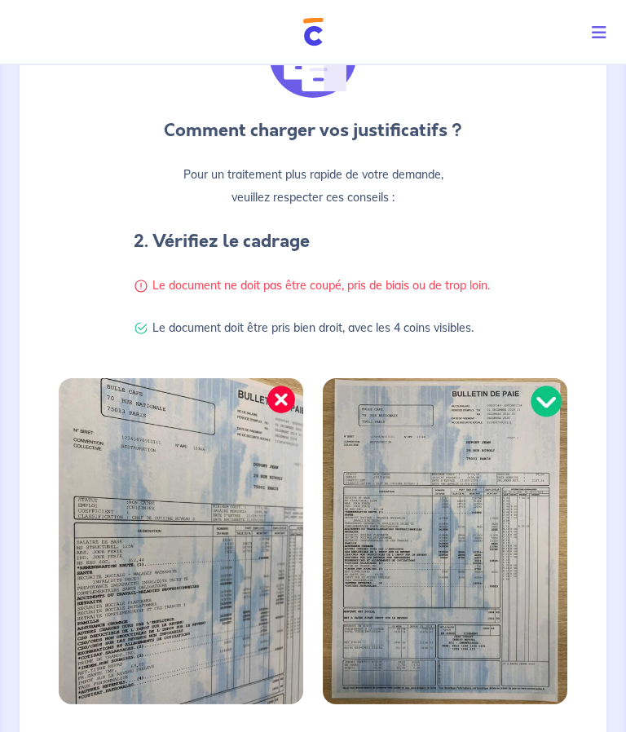
scroll to position [328, 0]
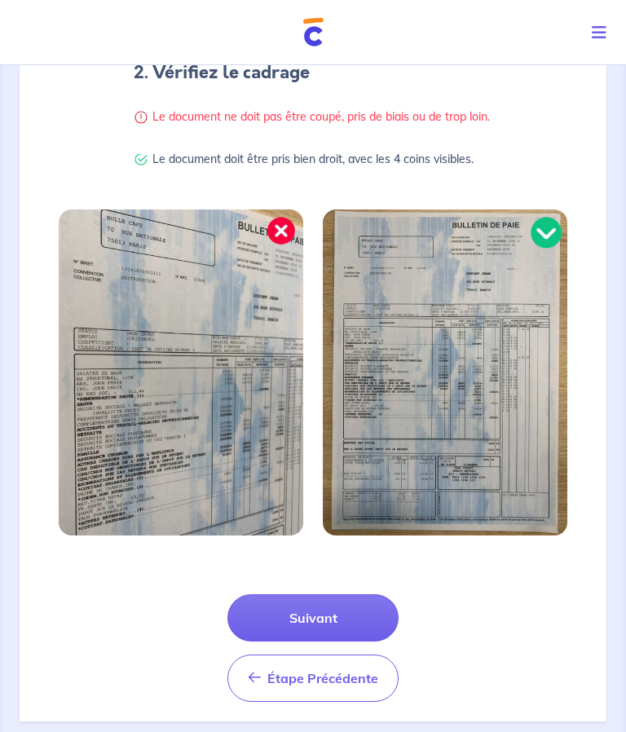
click at [323, 686] on span "Étape Précédente" at bounding box center [322, 678] width 111 height 16
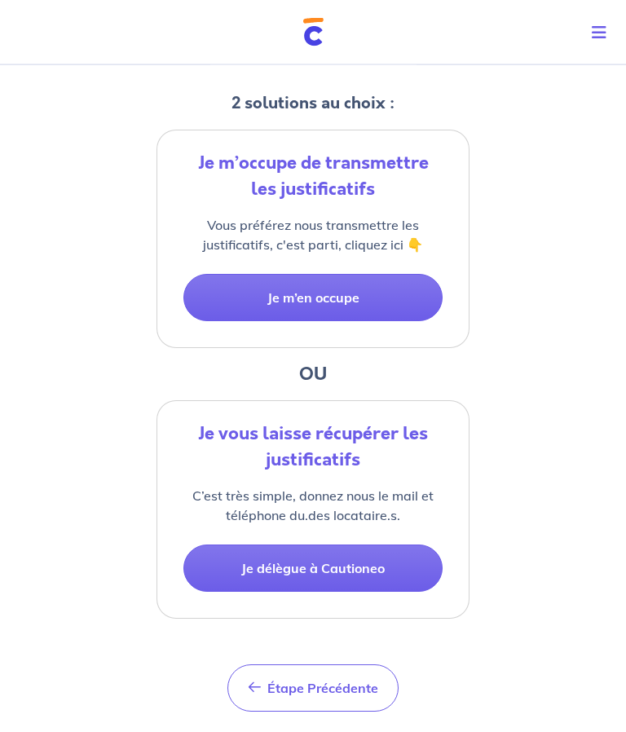
scroll to position [301, 0]
click at [312, 561] on button "Je délègue à Cautioneo" at bounding box center [312, 567] width 259 height 47
select select "FR"
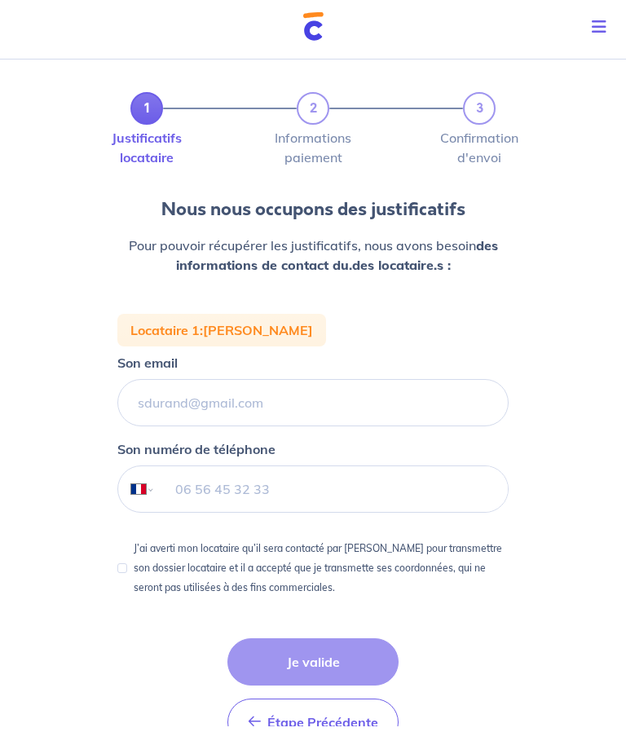
scroll to position [53, 0]
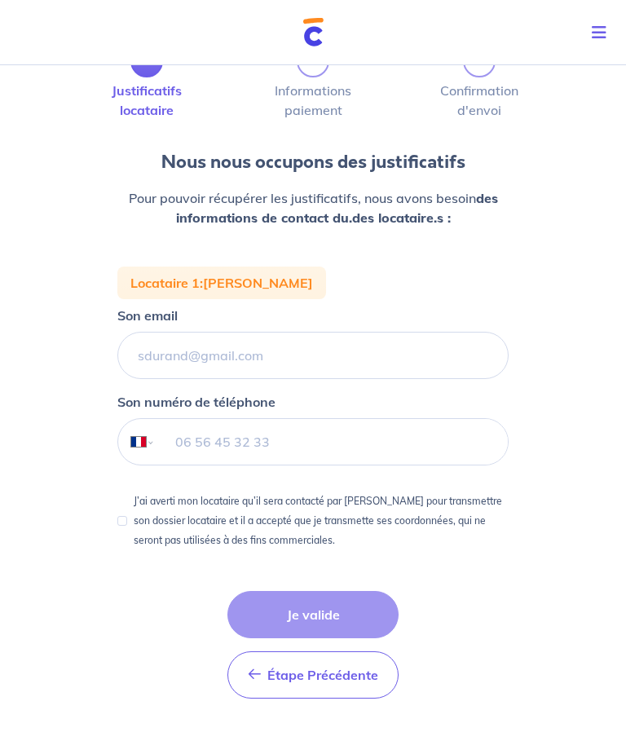
click at [124, 525] on input "J’ai averti mon locataire qu’il sera contacté par Cautioneo pour transmettre so…" at bounding box center [122, 521] width 10 height 10
checkbox input "true"
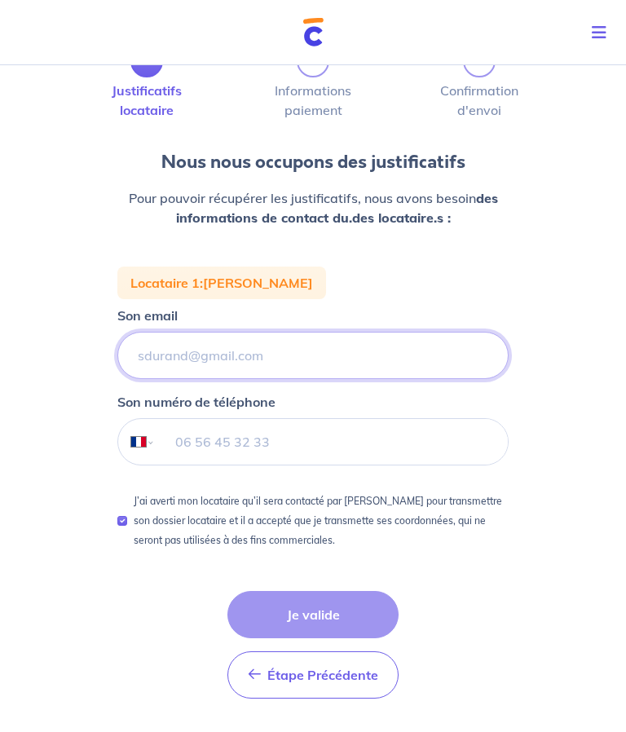
click at [219, 356] on input "Son email" at bounding box center [312, 355] width 391 height 47
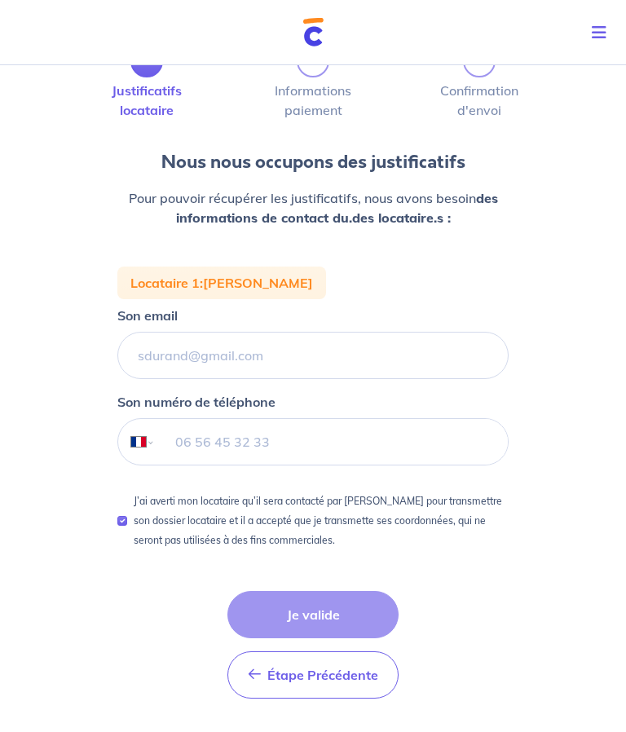
click at [619, 333] on div "1 2 3 Justificatifs locataire Informations paiement Confirmation d'envoi Nous n…" at bounding box center [313, 395] width 626 height 778
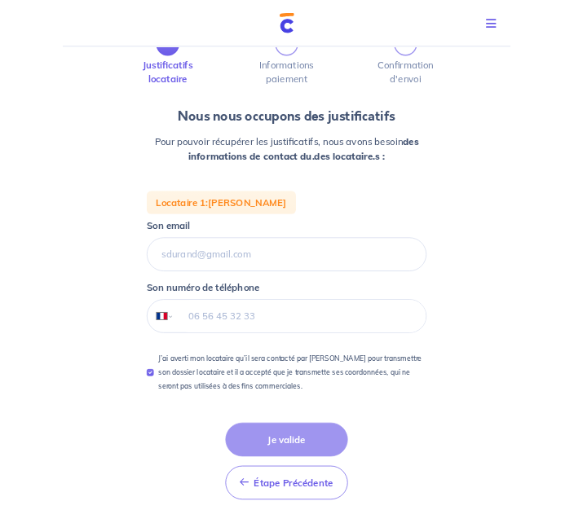
scroll to position [125, 0]
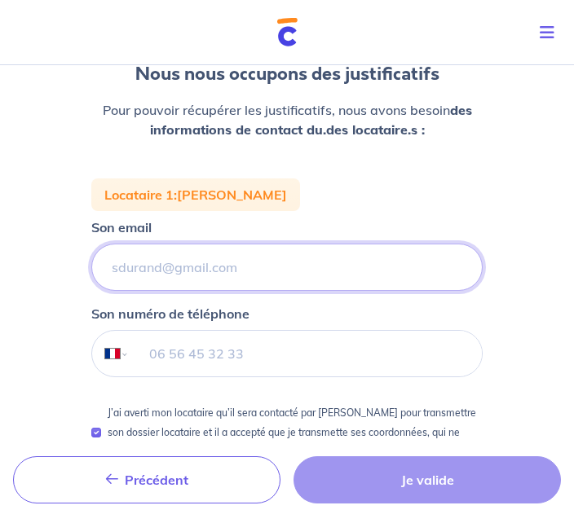
click at [174, 267] on input "Son email" at bounding box center [286, 267] width 391 height 47
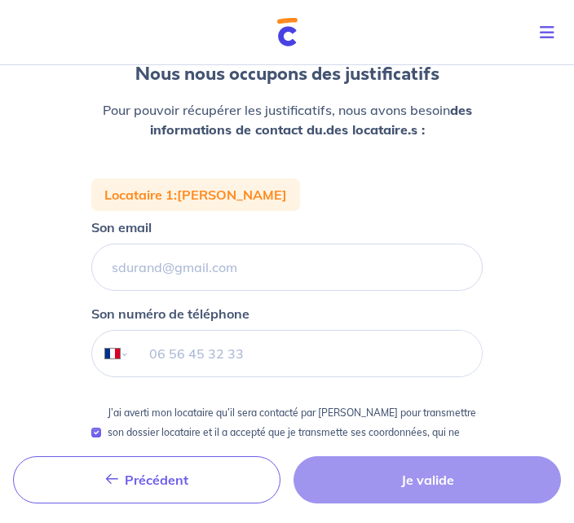
click at [505, 184] on div "1 2 3 Justificatifs locataire Informations paiement Confirmation d'envoi Nous n…" at bounding box center [287, 254] width 574 height 641
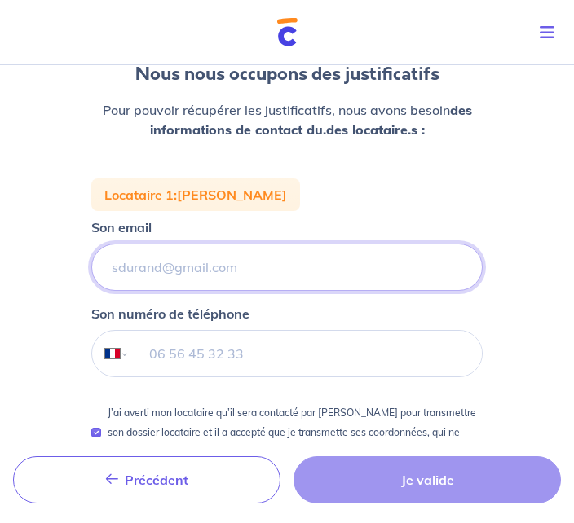
click at [156, 276] on input "Son email" at bounding box center [286, 267] width 391 height 47
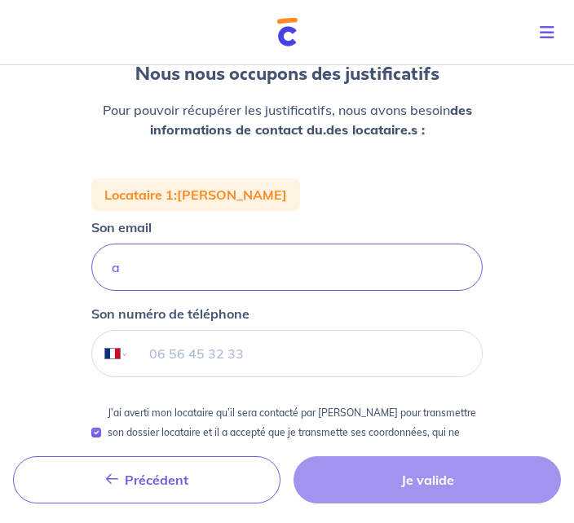
click at [348, 170] on div "1 2 3 Justificatifs locataire Informations paiement Confirmation d'envoi Nous n…" at bounding box center [286, 238] width 391 height 530
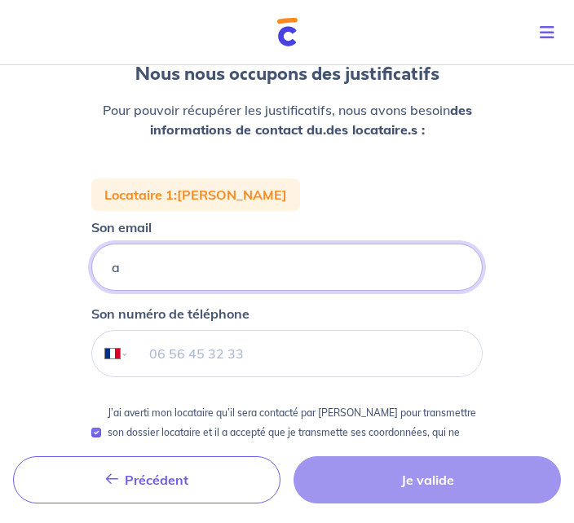
click at [171, 267] on input "a" at bounding box center [286, 267] width 391 height 47
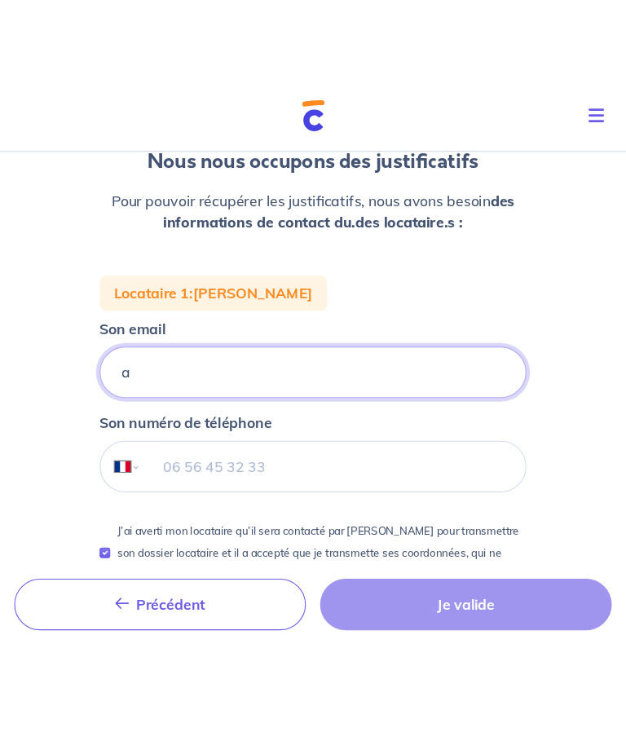
scroll to position [124, 0]
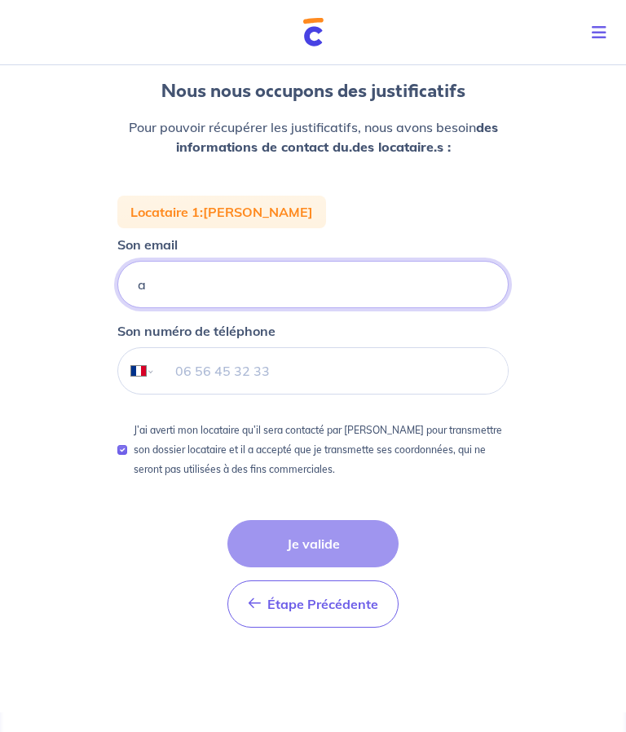
click at [204, 284] on input "a" at bounding box center [312, 284] width 391 height 47
click at [191, 294] on input "a" at bounding box center [312, 284] width 391 height 47
type input "alexandrepolge@yahoo.fr"
click at [277, 377] on input "tel" at bounding box center [332, 371] width 352 height 46
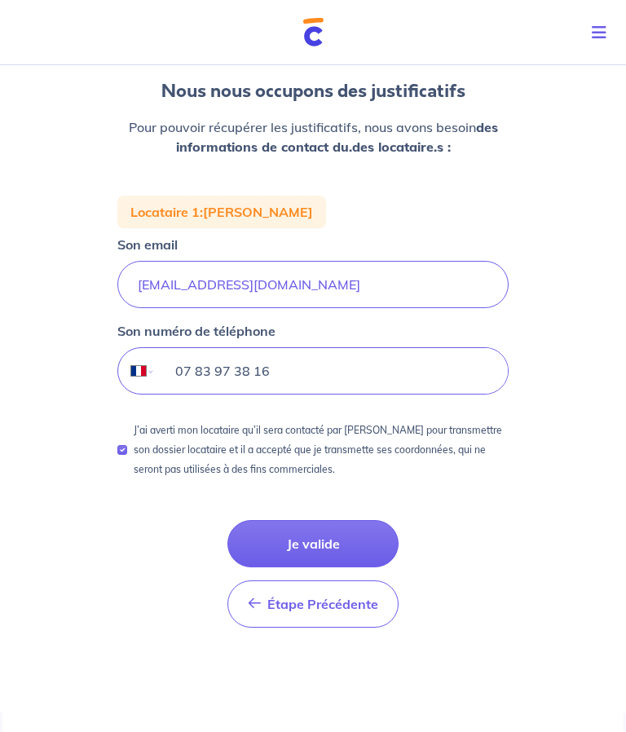
type input "07 83 97 38 16"
click at [322, 542] on button "Je valide" at bounding box center [312, 543] width 171 height 47
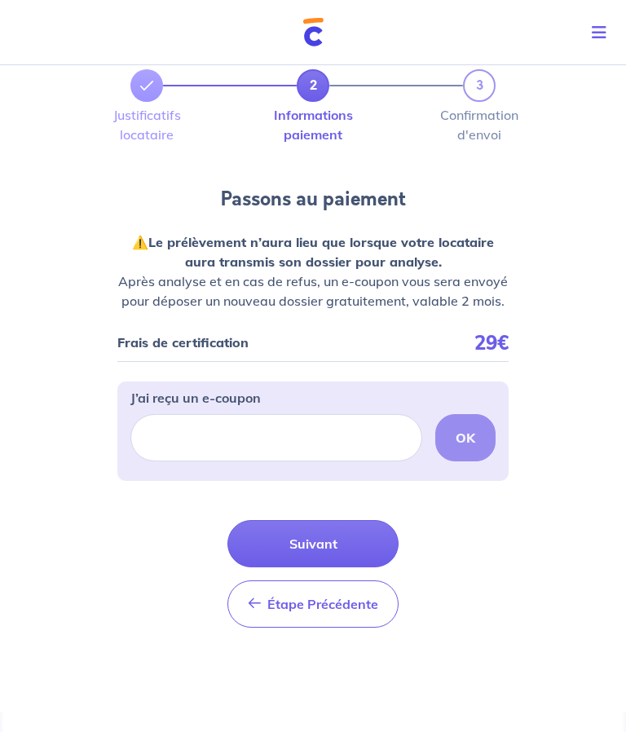
scroll to position [42, 0]
click at [321, 544] on button "Suivant" at bounding box center [312, 543] width 171 height 47
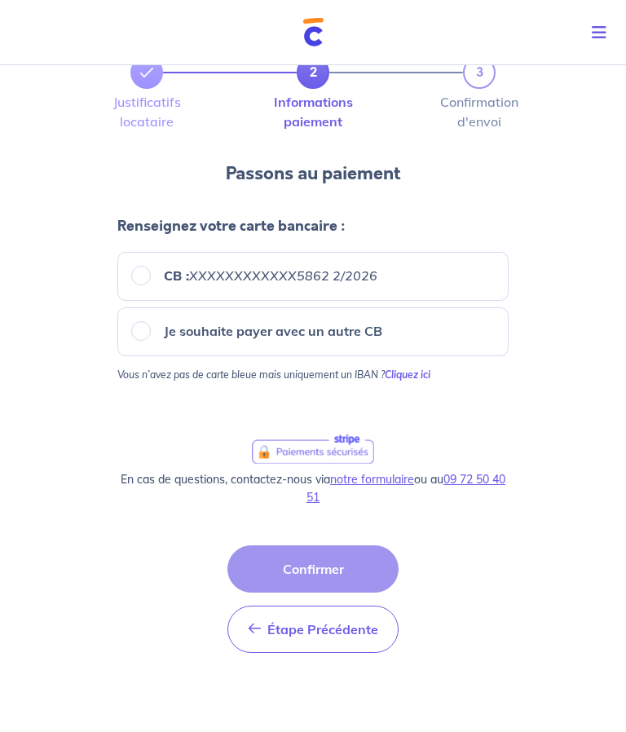
click at [148, 278] on input "CB : XXXXXXXXXXXX5862 2/2026" at bounding box center [141, 276] width 20 height 20
radio input "true"
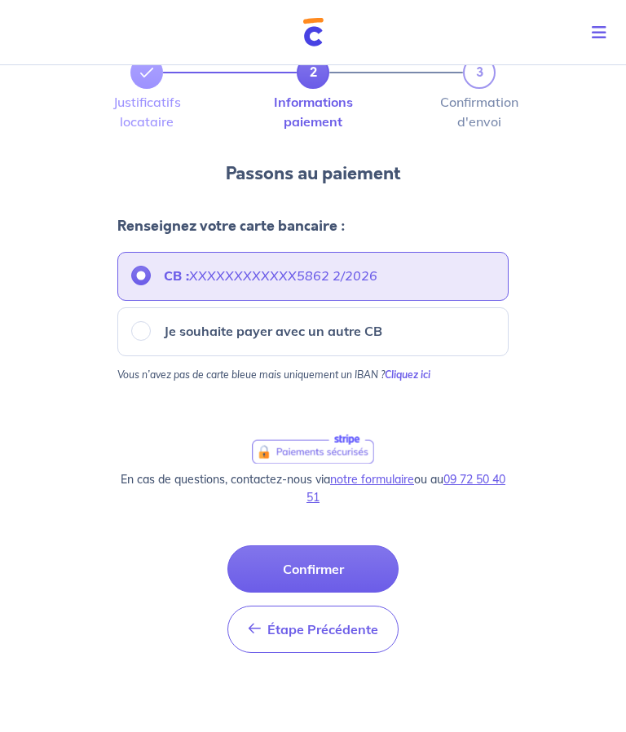
click at [233, 279] on em "XXXXXXXXXXXX5862 2/2026" at bounding box center [283, 275] width 188 height 16
click at [151, 279] on input "CB : XXXXXXXXXXXX5862 2/2026" at bounding box center [141, 276] width 20 height 20
click at [211, 284] on p "CB : XXXXXXXXXXXX5862 2/2026" at bounding box center [271, 276] width 214 height 20
click at [151, 284] on input "CB : XXXXXXXXXXXX5862 2/2026" at bounding box center [141, 276] width 20 height 20
click at [211, 276] on em "XXXXXXXXXXXX5862 2/2026" at bounding box center [283, 275] width 188 height 16
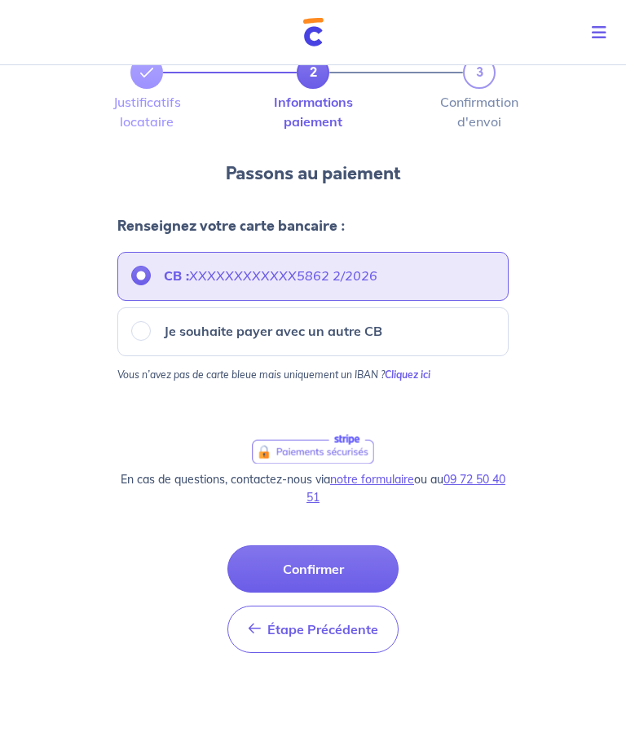
click at [151, 276] on input "CB : XXXXXXXXXXXX5862 2/2026" at bounding box center [141, 276] width 20 height 20
click at [425, 274] on div "CB : XXXXXXXXXXXX5862 2/2026" at bounding box center [313, 276] width 364 height 20
click at [148, 276] on input "CB : XXXXXXXXXXXX5862 2/2026" at bounding box center [141, 276] width 20 height 20
click at [147, 279] on input "CB : XXXXXXXXXXXX5862 2/2026" at bounding box center [141, 276] width 20 height 20
click at [423, 281] on div "CB : XXXXXXXXXXXX5862 2/2026" at bounding box center [313, 276] width 364 height 20
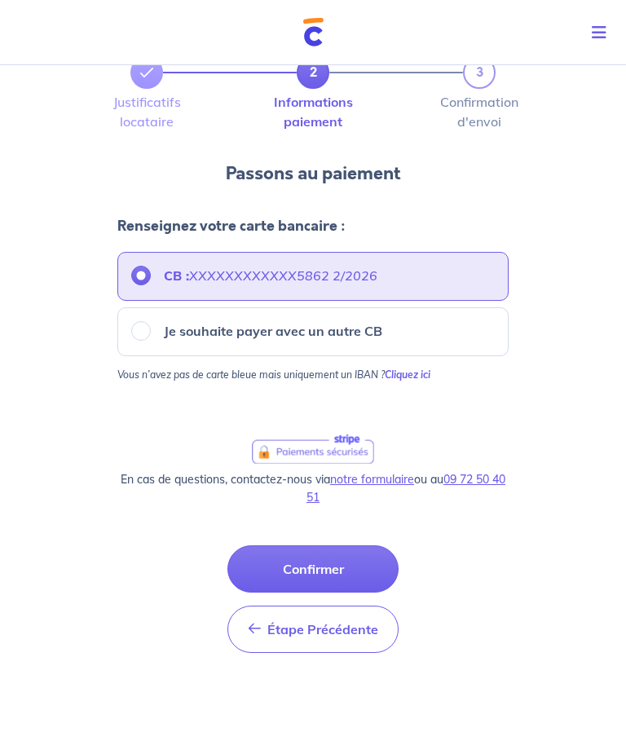
click at [441, 283] on div "CB : XXXXXXXXXXXX5862 2/2026" at bounding box center [313, 276] width 364 height 20
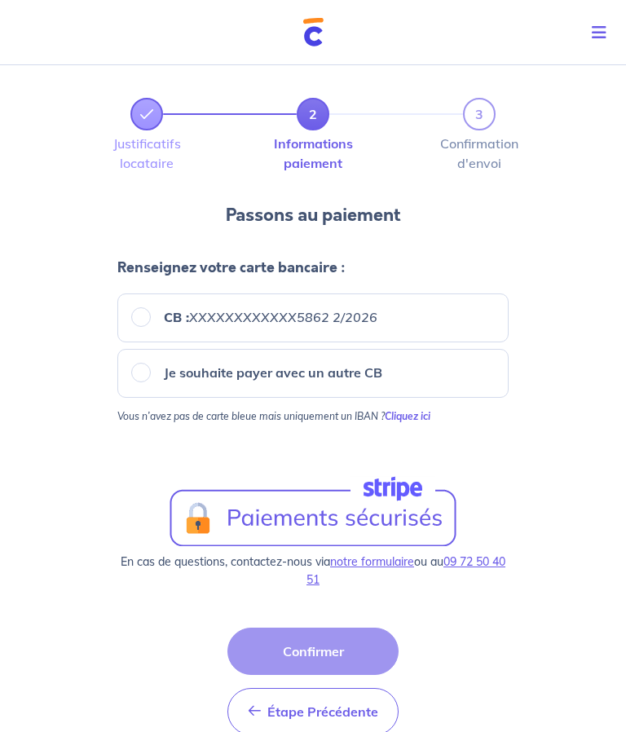
click at [138, 324] on input "CB : XXXXXXXXXXXX5862 2/2026" at bounding box center [141, 317] width 20 height 20
radio input "true"
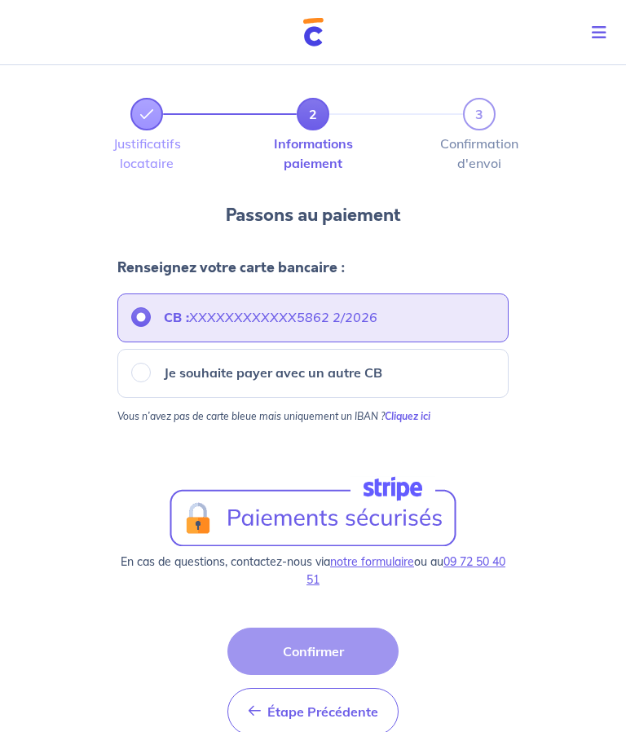
scroll to position [71, 0]
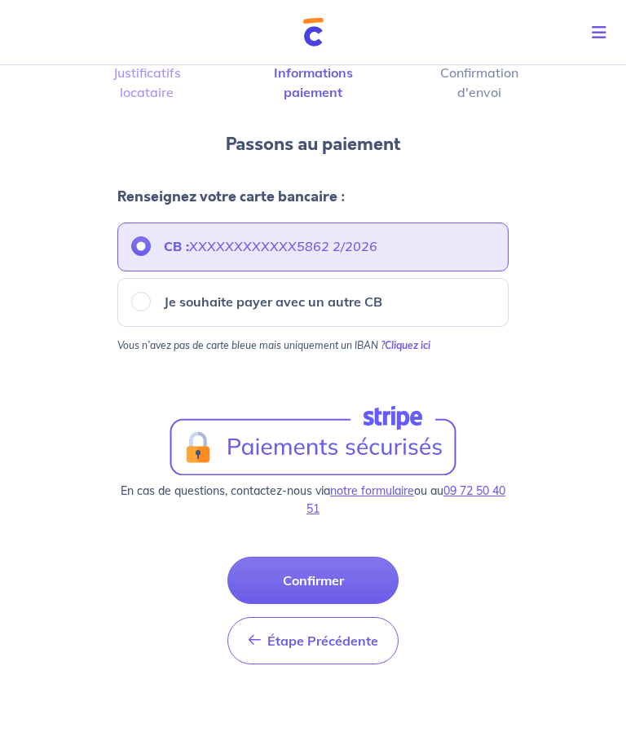
click at [394, 249] on div "CB : XXXXXXXXXXXX5862 2/2026" at bounding box center [313, 246] width 364 height 20
click at [404, 246] on div "CB : XXXXXXXXXXXX5862 2/2026" at bounding box center [313, 246] width 364 height 20
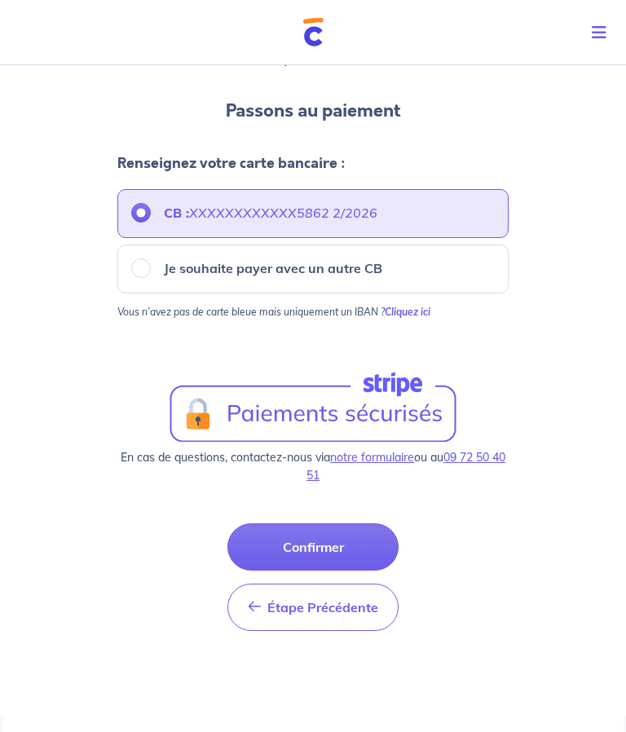
scroll to position [107, 0]
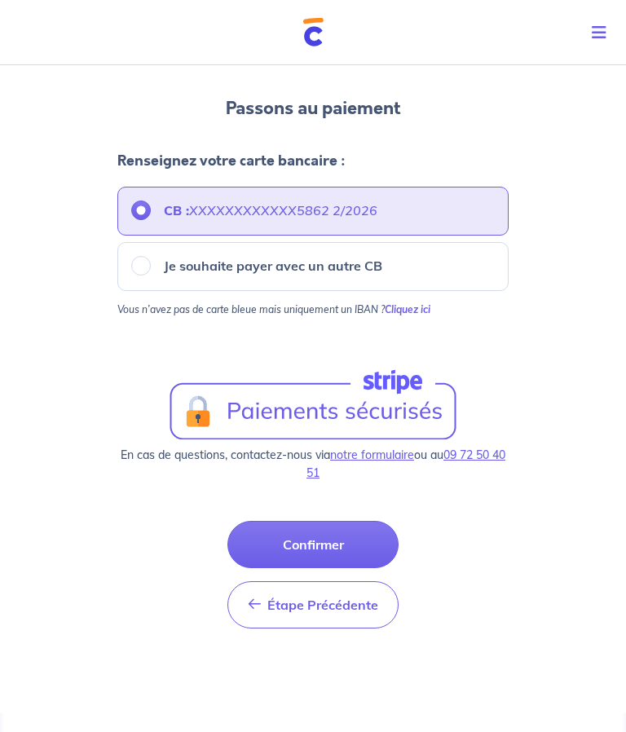
click at [320, 546] on button "Confirmer" at bounding box center [312, 544] width 171 height 47
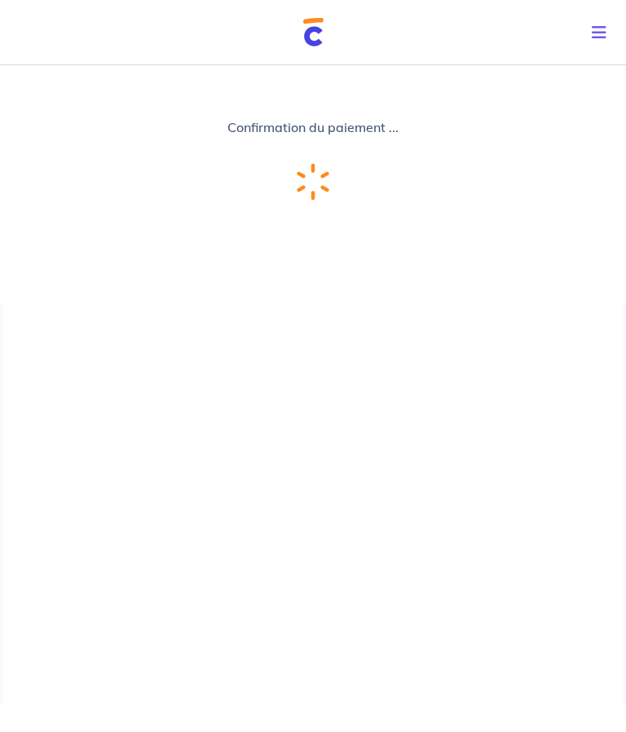
scroll to position [42, 0]
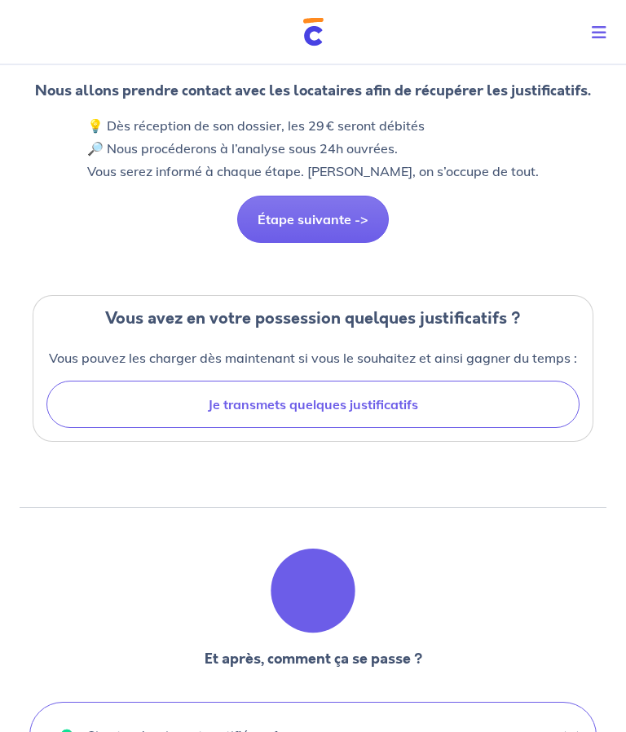
scroll to position [154, 0]
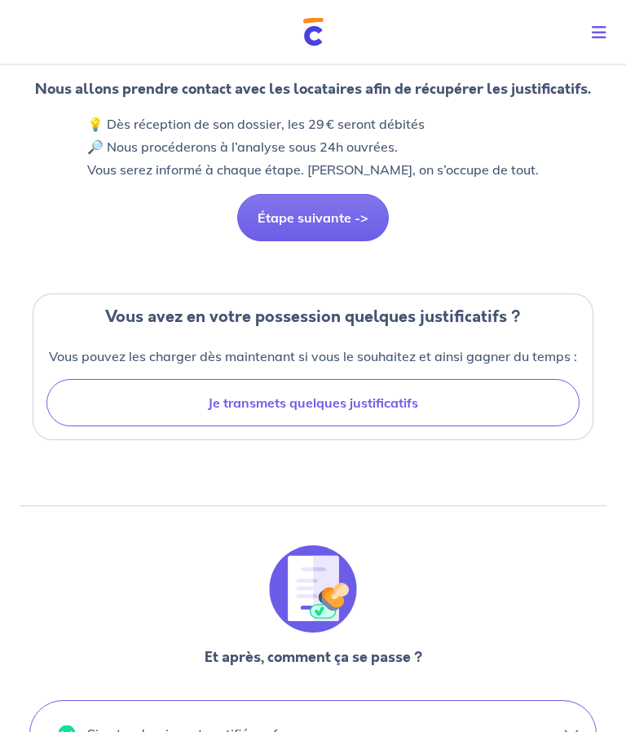
click at [312, 400] on button "Je transmets quelques justificatifs" at bounding box center [312, 403] width 533 height 47
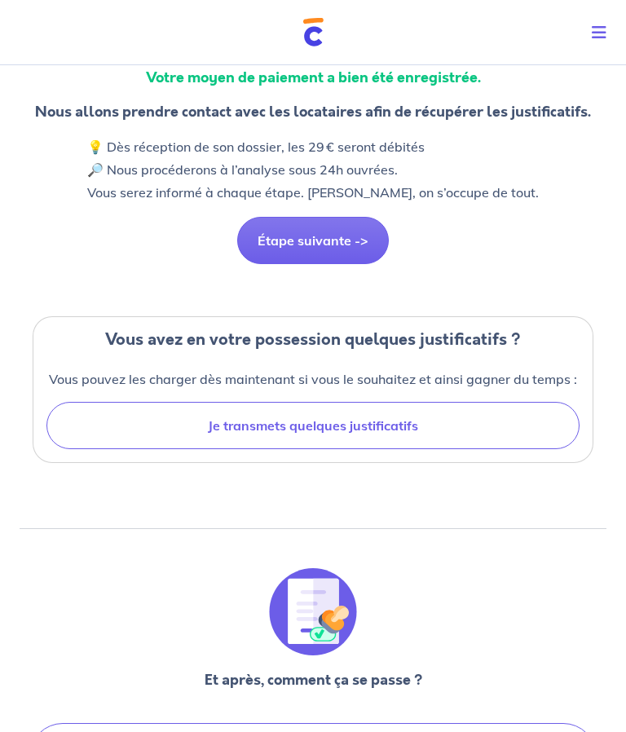
scroll to position [146, 0]
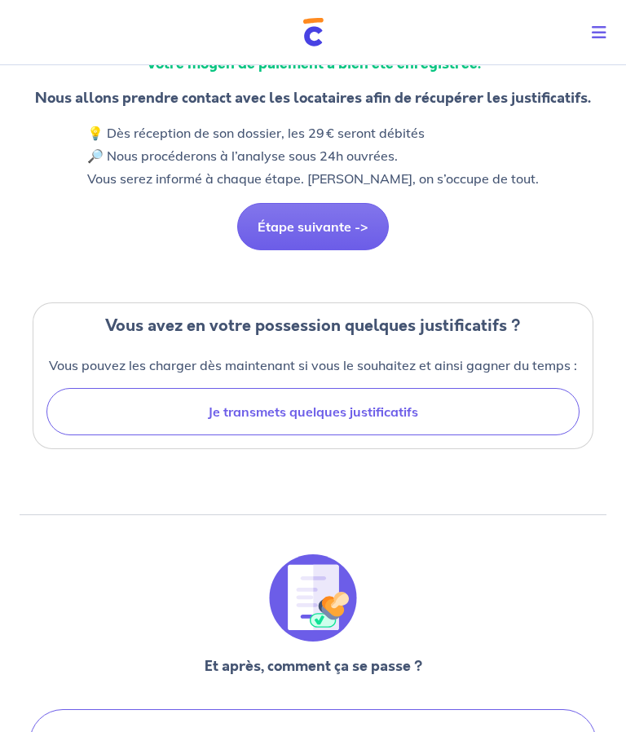
click at [306, 410] on button "Je transmets quelques justificatifs" at bounding box center [312, 411] width 533 height 47
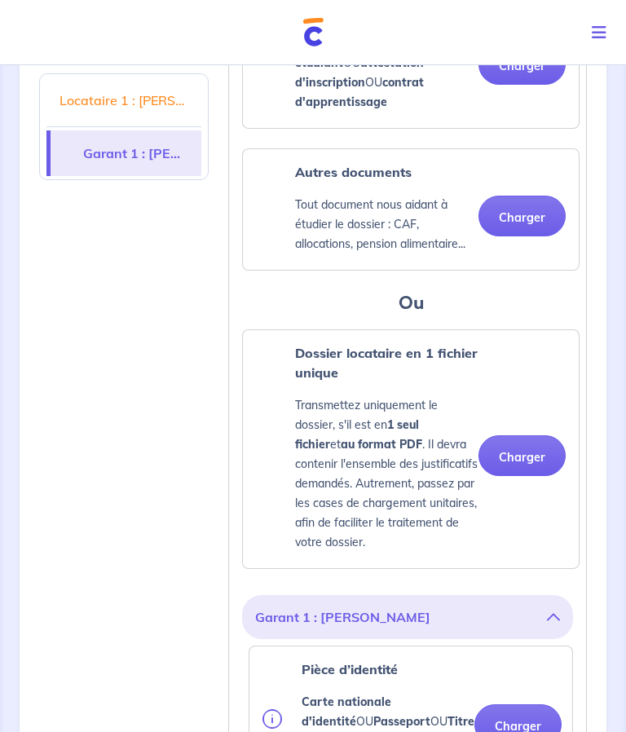
scroll to position [822, 0]
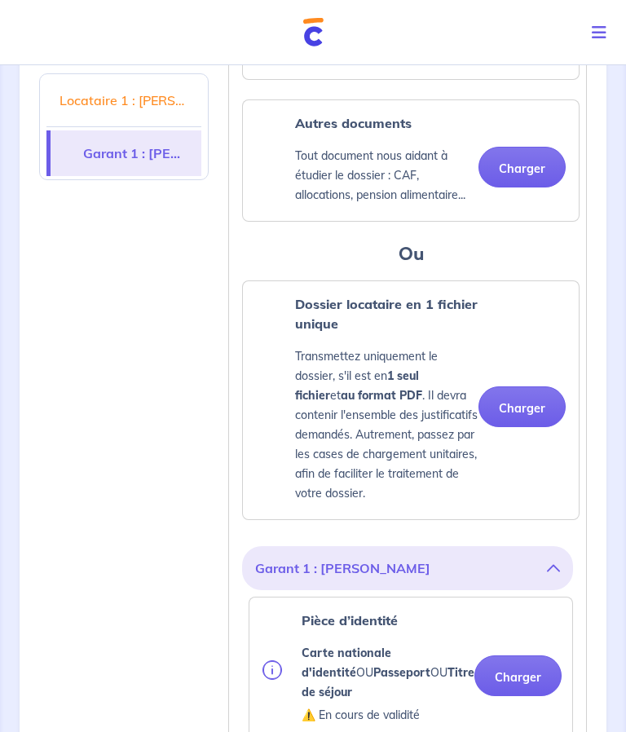
click at [534, 390] on button "Charger" at bounding box center [521, 406] width 87 height 41
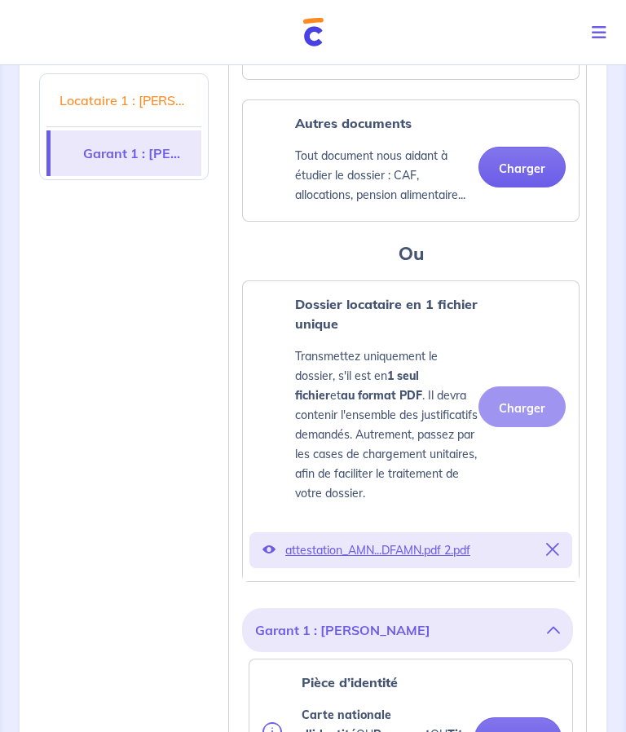
click at [324, 539] on p "attestation_AMN...DFAMN.pdf 2.pdf" at bounding box center [410, 550] width 251 height 23
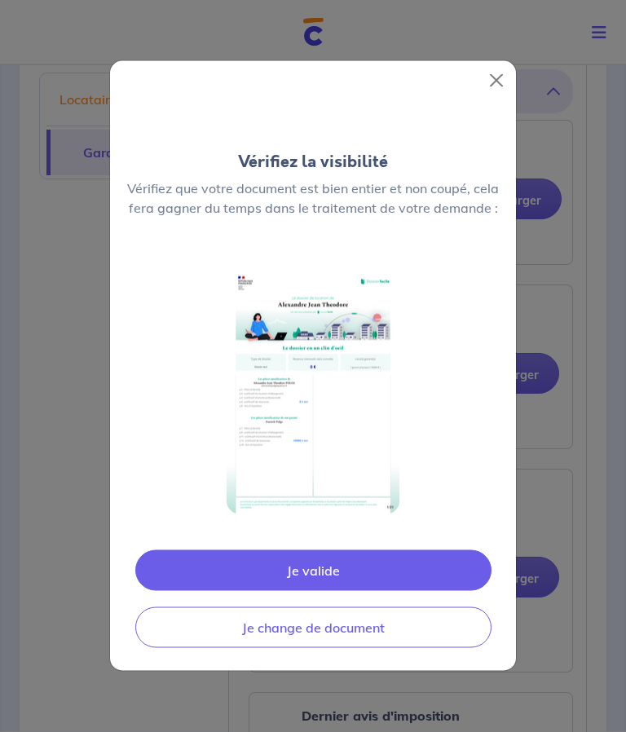
scroll to position [1398, 0]
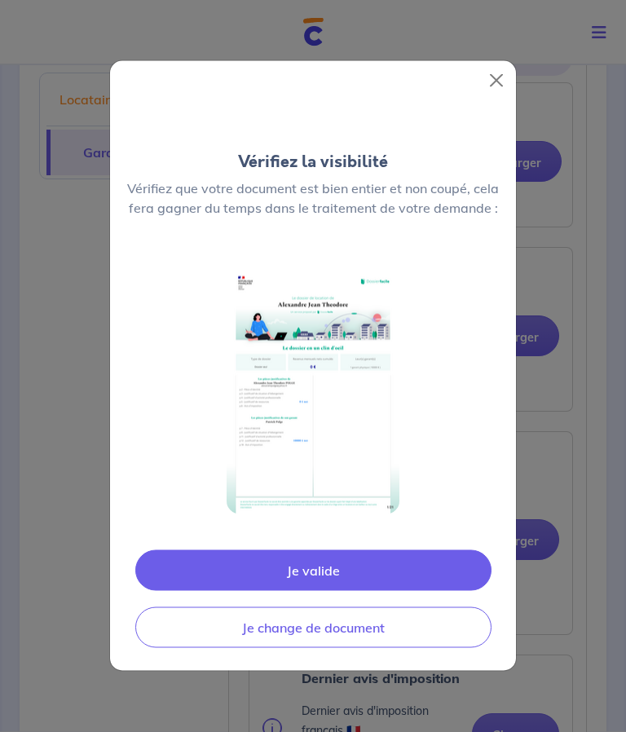
click at [313, 591] on button "Je valide" at bounding box center [313, 570] width 356 height 41
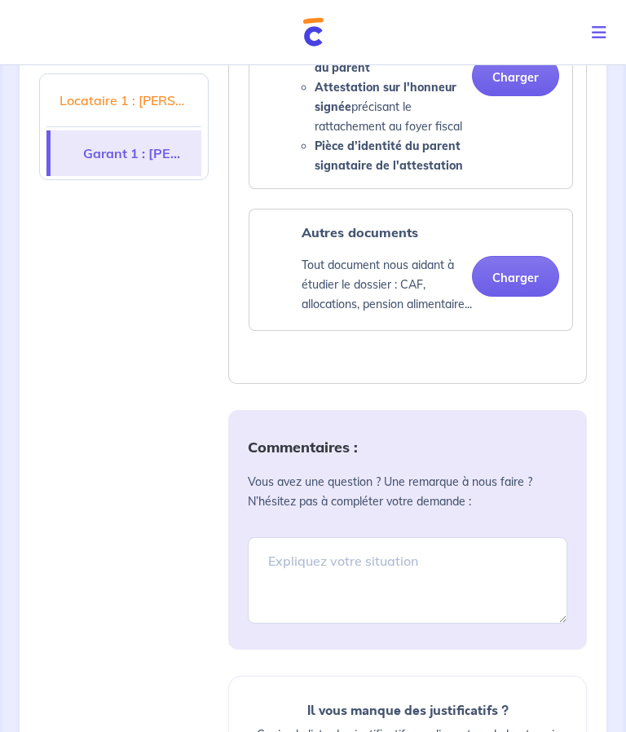
scroll to position [2266, 0]
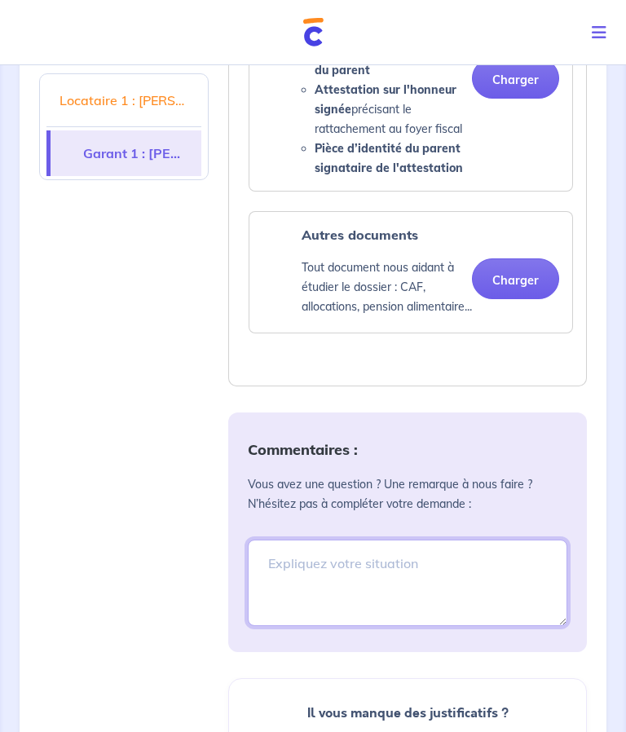
click at [329, 540] on textarea at bounding box center [408, 583] width 320 height 86
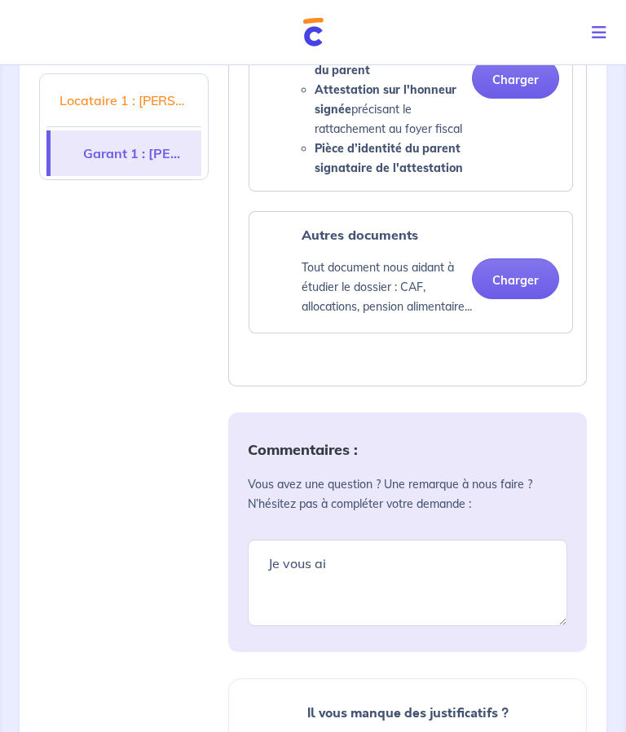
click at [390, 550] on textarea "Je vous ai" at bounding box center [408, 583] width 320 height 86
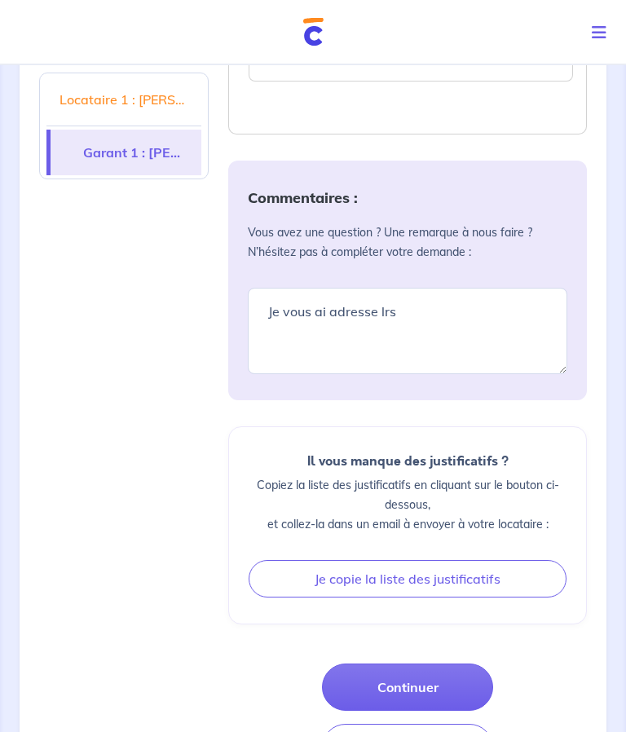
scroll to position [2525, 0]
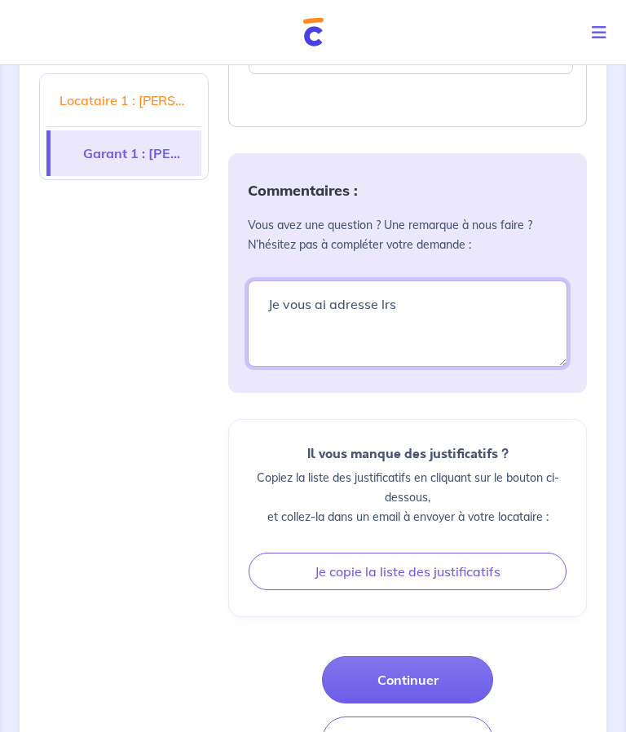
click at [428, 292] on textarea "Je vous ai adresse lrs" at bounding box center [408, 323] width 320 height 86
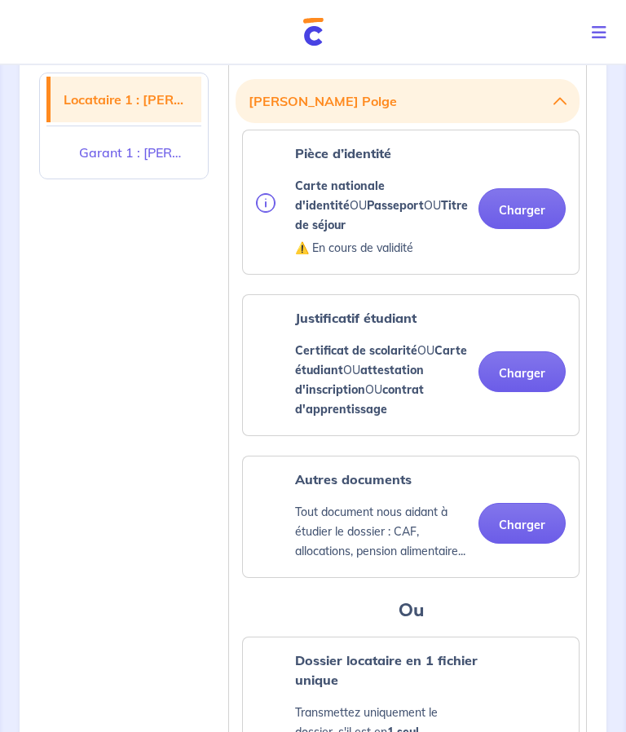
scroll to position [466, 0]
click at [523, 355] on button "Charger" at bounding box center [521, 371] width 87 height 41
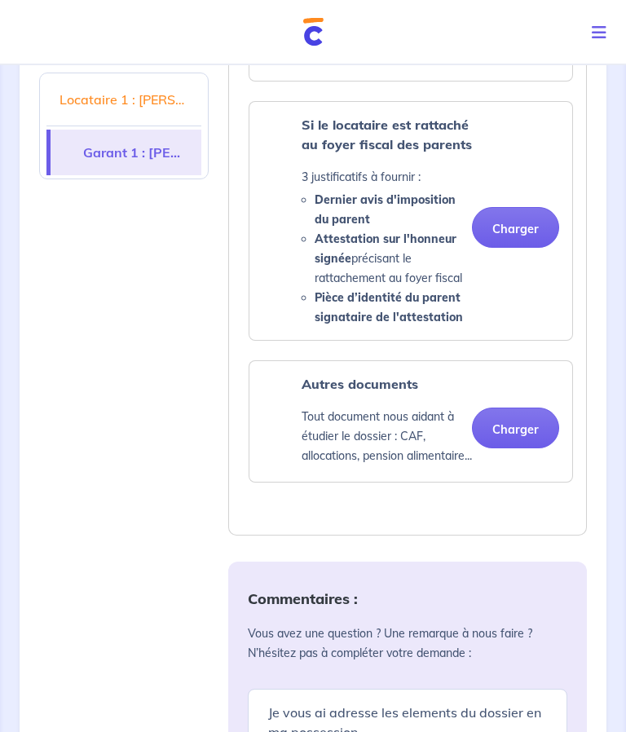
scroll to position [2180, 0]
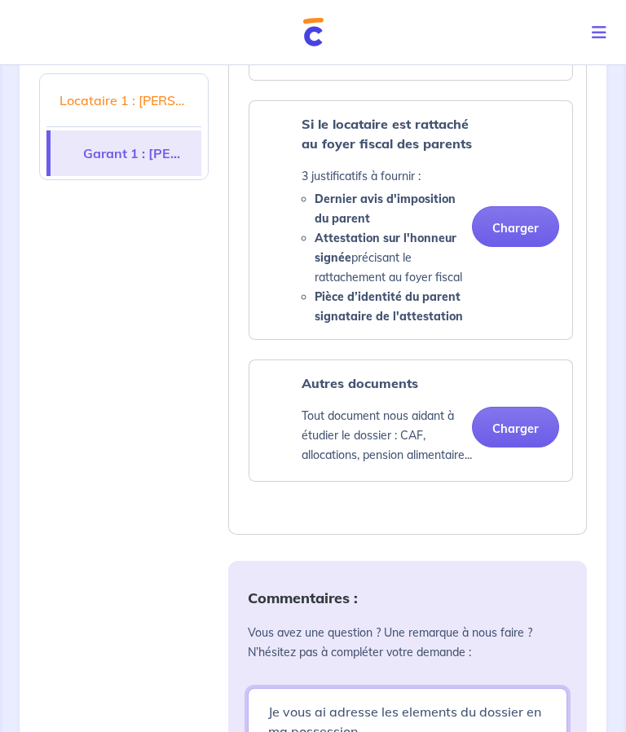
click at [404, 713] on textarea "Je vous ai adresse les elements du dossier en ma possession." at bounding box center [408, 731] width 320 height 86
click at [421, 706] on textarea "Je vous ai adresse les elements du dossier en ma possession." at bounding box center [408, 731] width 320 height 86
click at [565, 708] on textarea "Je vous ai adresse les elements du dossier en ma possession par dossier facile …" at bounding box center [408, 731] width 320 height 86
click at [366, 699] on textarea "Je vous ai adresse les elements du dossier en ma possession par dossier facile …" at bounding box center [408, 731] width 320 height 86
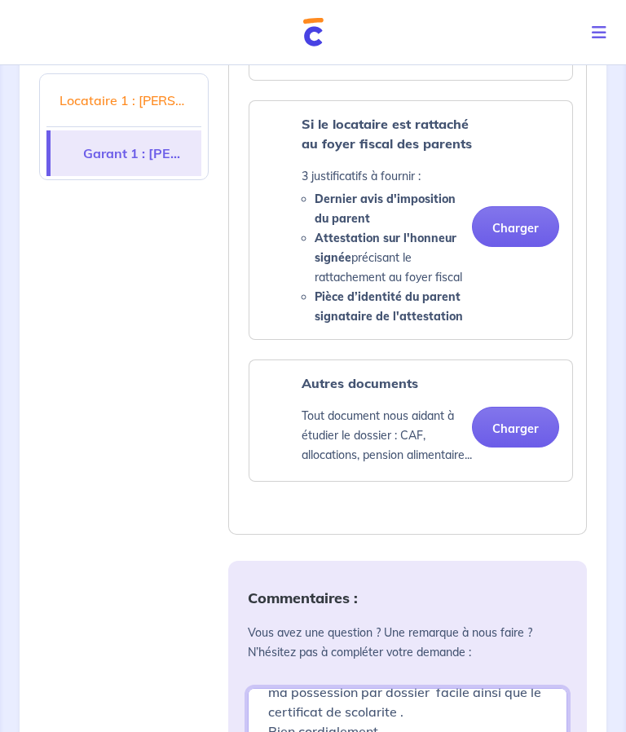
type textarea "Je vous ai adresse les elements du dossier en ma possession par dossier facile …"
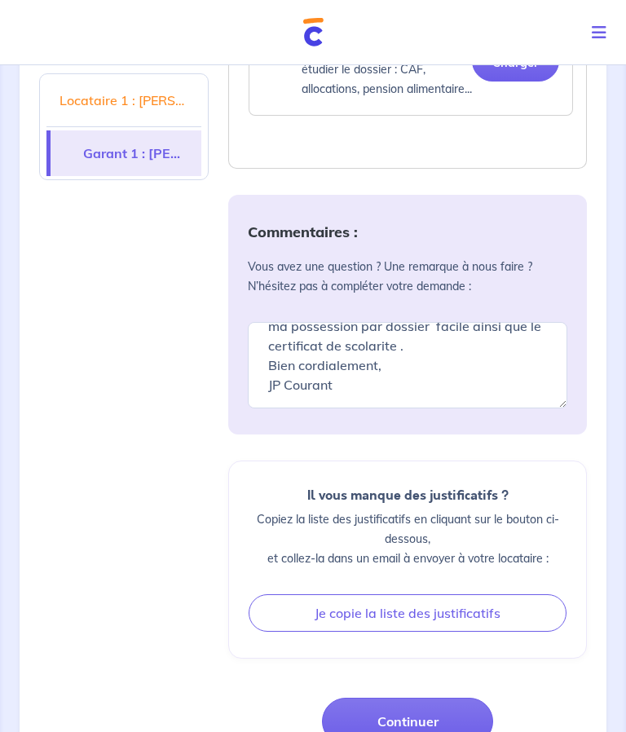
scroll to position [2587, 0]
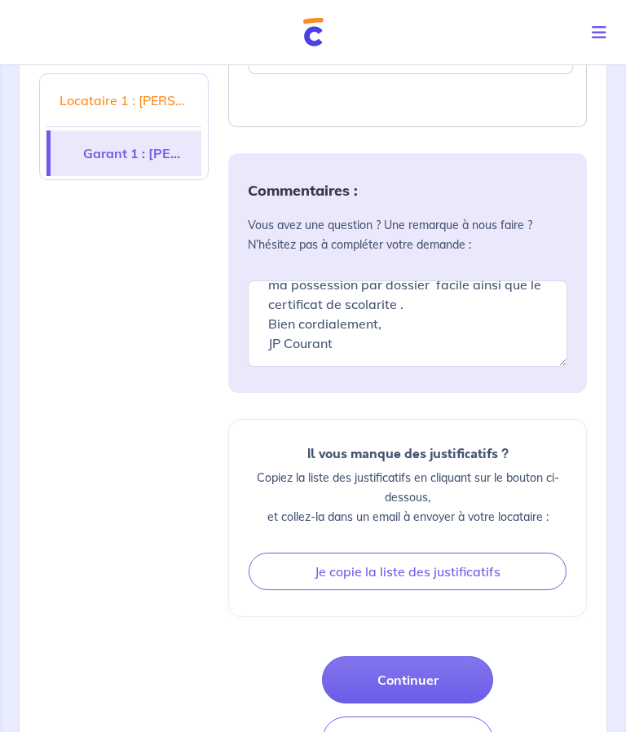
click at [409, 656] on button "Continuer" at bounding box center [407, 679] width 171 height 47
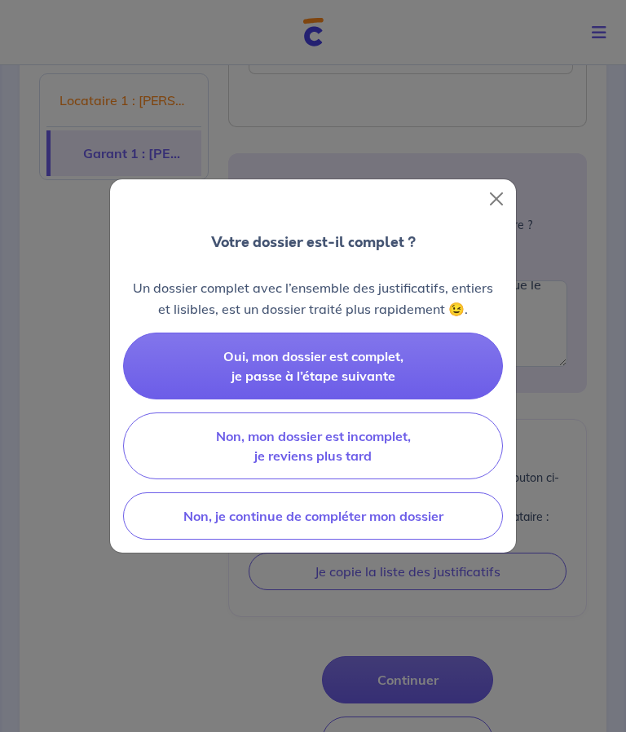
click at [412, 657] on div "Votre dossier est-il complet ? Un dossier complet avec l’ensemble des justifica…" at bounding box center [313, 366] width 626 height 732
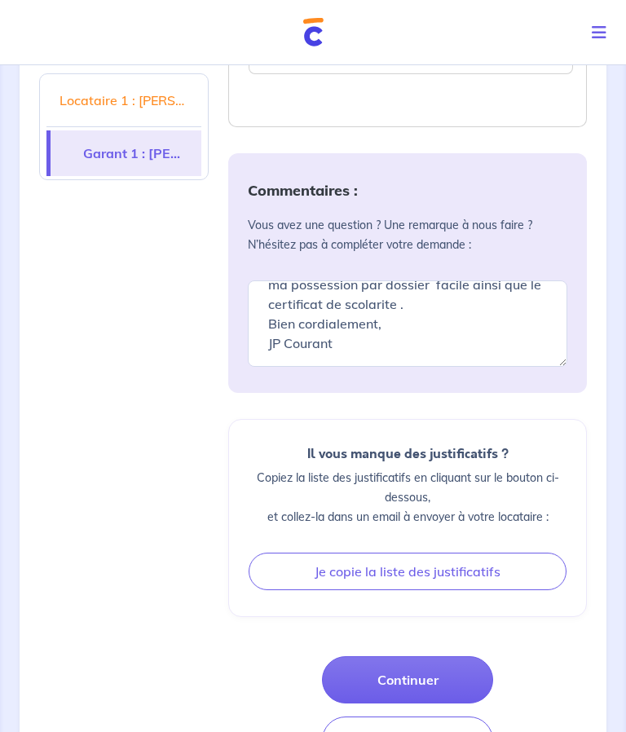
click at [410, 660] on button "Continuer" at bounding box center [407, 679] width 171 height 47
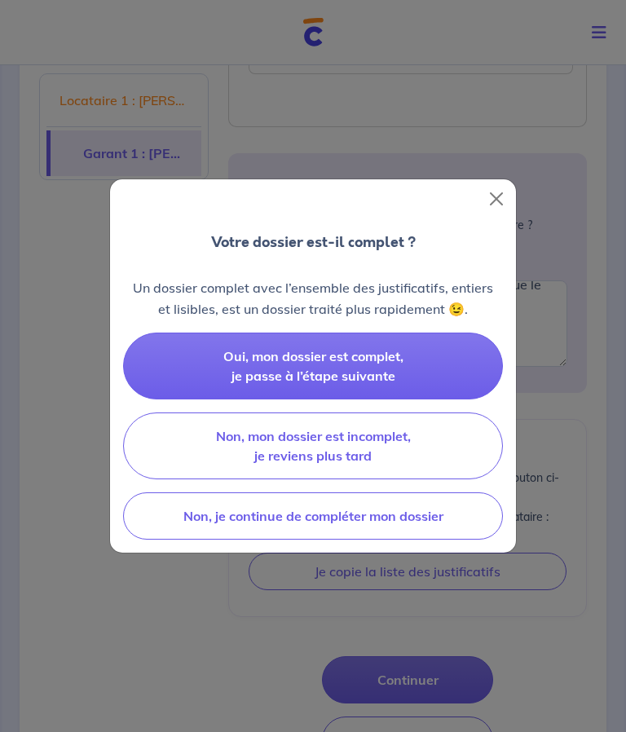
click at [300, 399] on button "Oui, mon dossier est complet, je passe à l’étape suivante" at bounding box center [313, 366] width 380 height 67
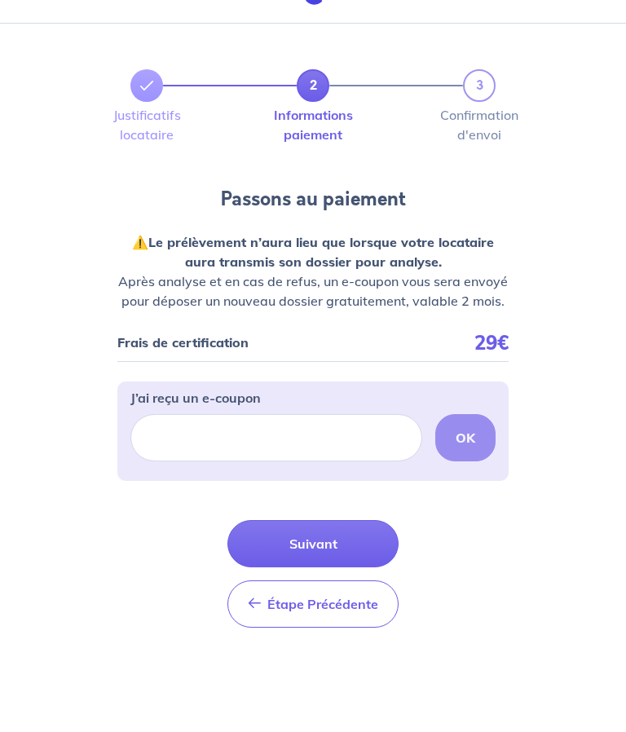
scroll to position [42, 0]
click at [318, 547] on button "Suivant" at bounding box center [312, 543] width 171 height 47
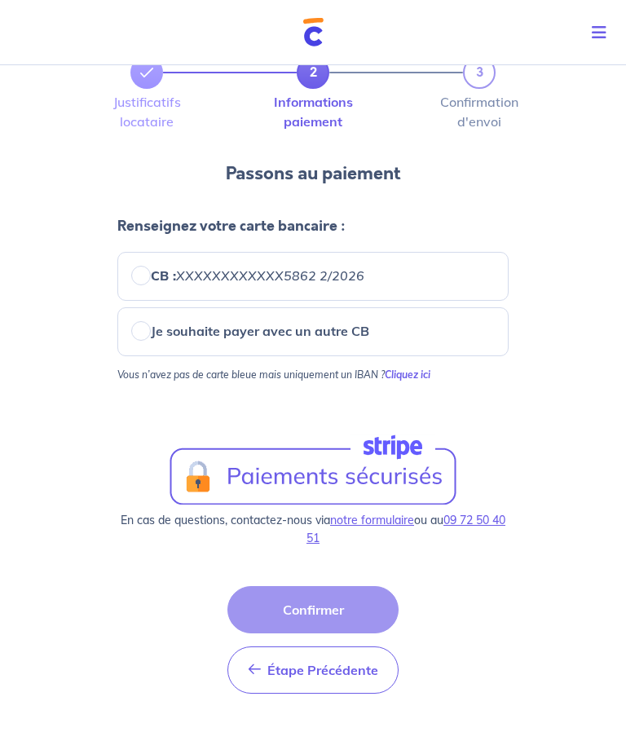
click at [291, 276] on em "XXXXXXXXXXXX5862 2/2026" at bounding box center [270, 275] width 188 height 16
click at [151, 276] on input "CB : XXXXXXXXXXXX5862 2/2026" at bounding box center [141, 276] width 20 height 20
radio input "true"
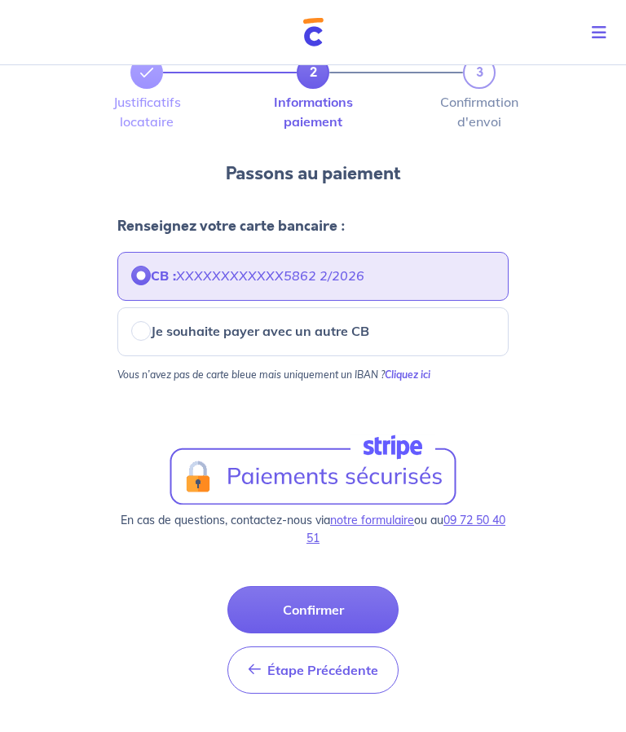
click at [207, 282] on em "XXXXXXXXXXXX5862 2/2026" at bounding box center [270, 275] width 188 height 16
click at [151, 282] on input "CB : XXXXXXXXXXXX5862 2/2026" at bounding box center [141, 276] width 20 height 20
click at [234, 282] on em "XXXXXXXXXXXX5862 2/2026" at bounding box center [270, 275] width 188 height 16
click at [151, 282] on input "CB : XXXXXXXXXXXX5862 2/2026" at bounding box center [141, 276] width 20 height 20
click at [423, 274] on div "CB : XXXXXXXXXXXX5862 2/2026" at bounding box center [313, 276] width 364 height 20
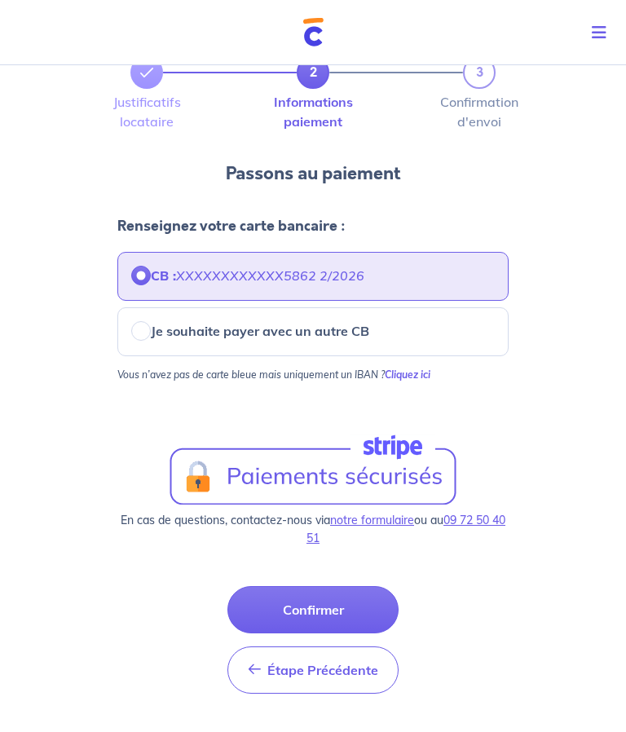
click at [468, 266] on div "CB : XXXXXXXXXXXX5862 2/2026" at bounding box center [313, 276] width 364 height 20
click at [150, 333] on input "Je souhaite payer avec un autre CB" at bounding box center [141, 331] width 20 height 20
radio input "true"
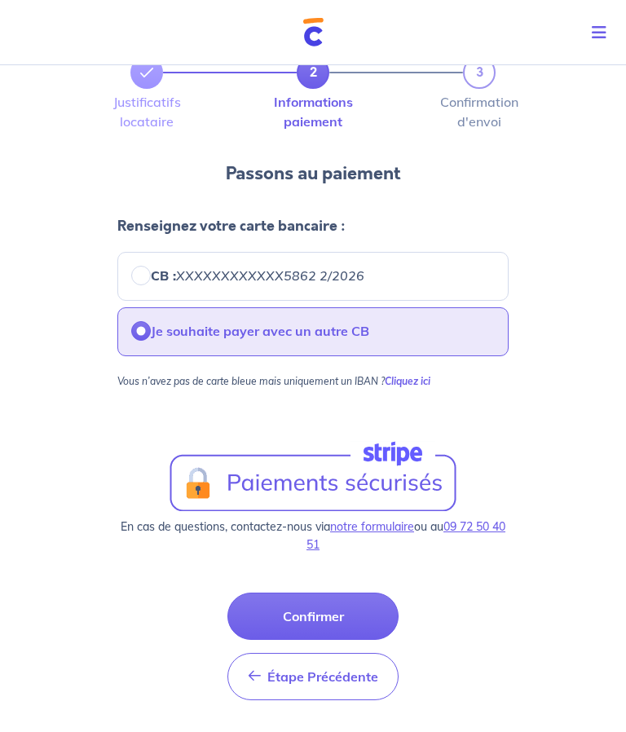
click at [243, 335] on p "Je souhaite payer avec un autre CB" at bounding box center [260, 331] width 218 height 20
click at [151, 335] on input "Je souhaite payer avec un autre CB" at bounding box center [141, 331] width 20 height 20
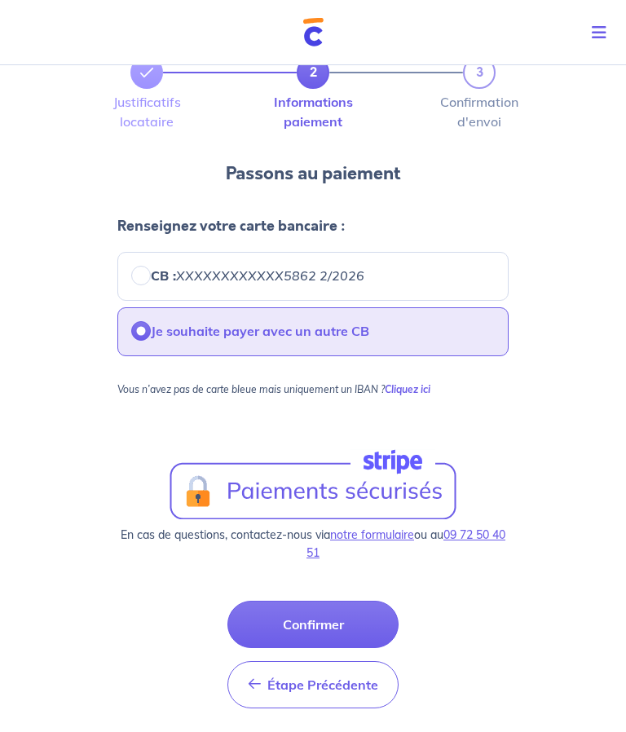
click at [429, 324] on div "Je souhaite payer avec un autre CB" at bounding box center [313, 331] width 364 height 20
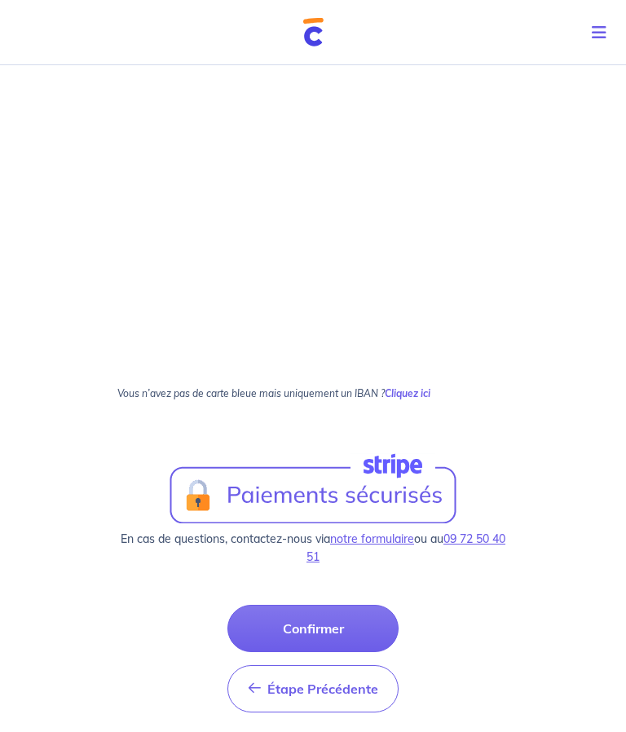
scroll to position [943, 0]
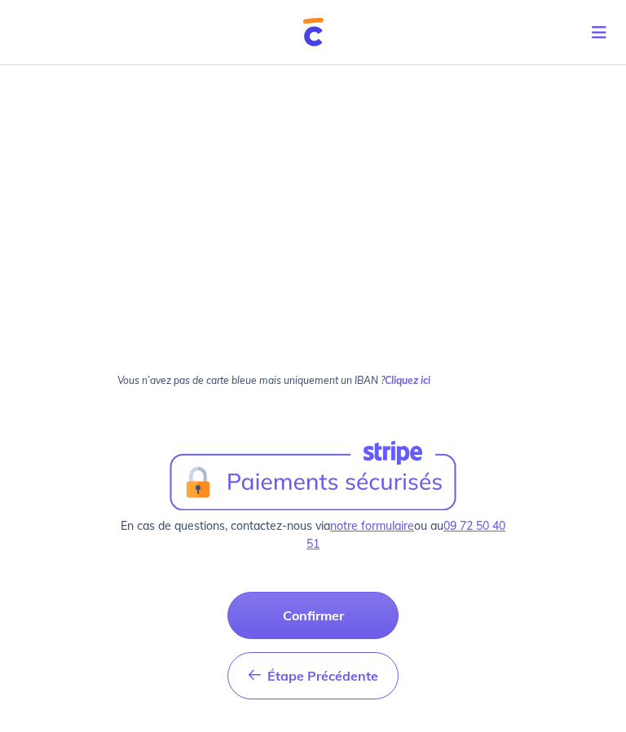
click at [316, 615] on button "Confirmer" at bounding box center [312, 615] width 171 height 47
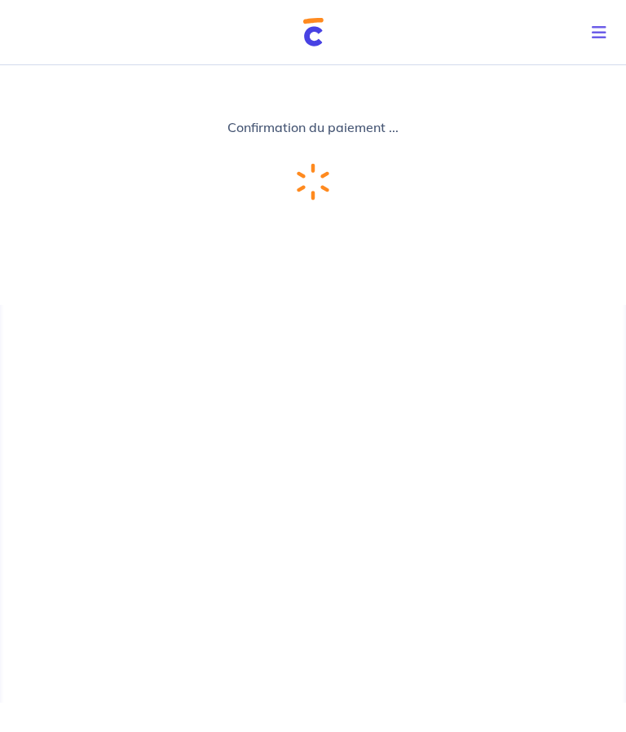
scroll to position [42, 0]
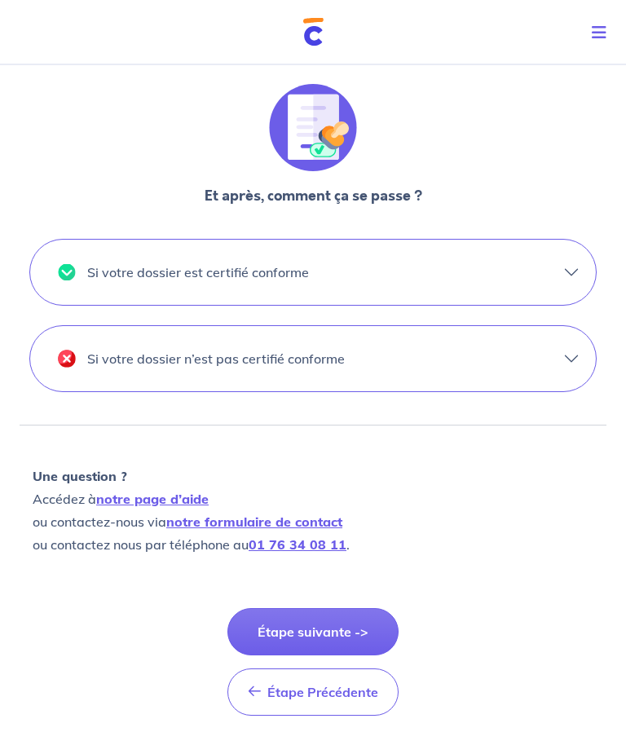
scroll to position [620, 0]
